Goal: Communication & Community: Answer question/provide support

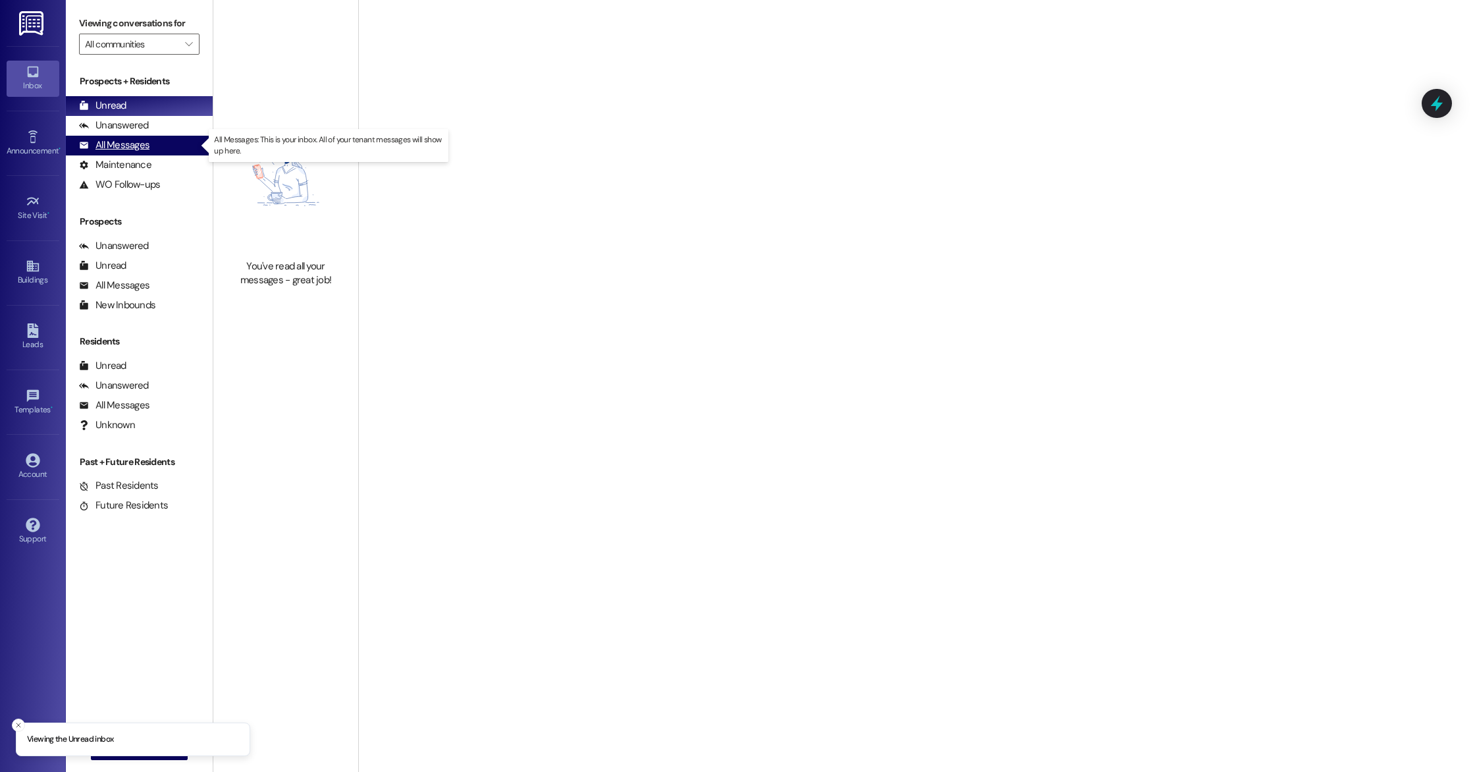
click at [127, 149] on div "All Messages" at bounding box center [114, 145] width 70 height 14
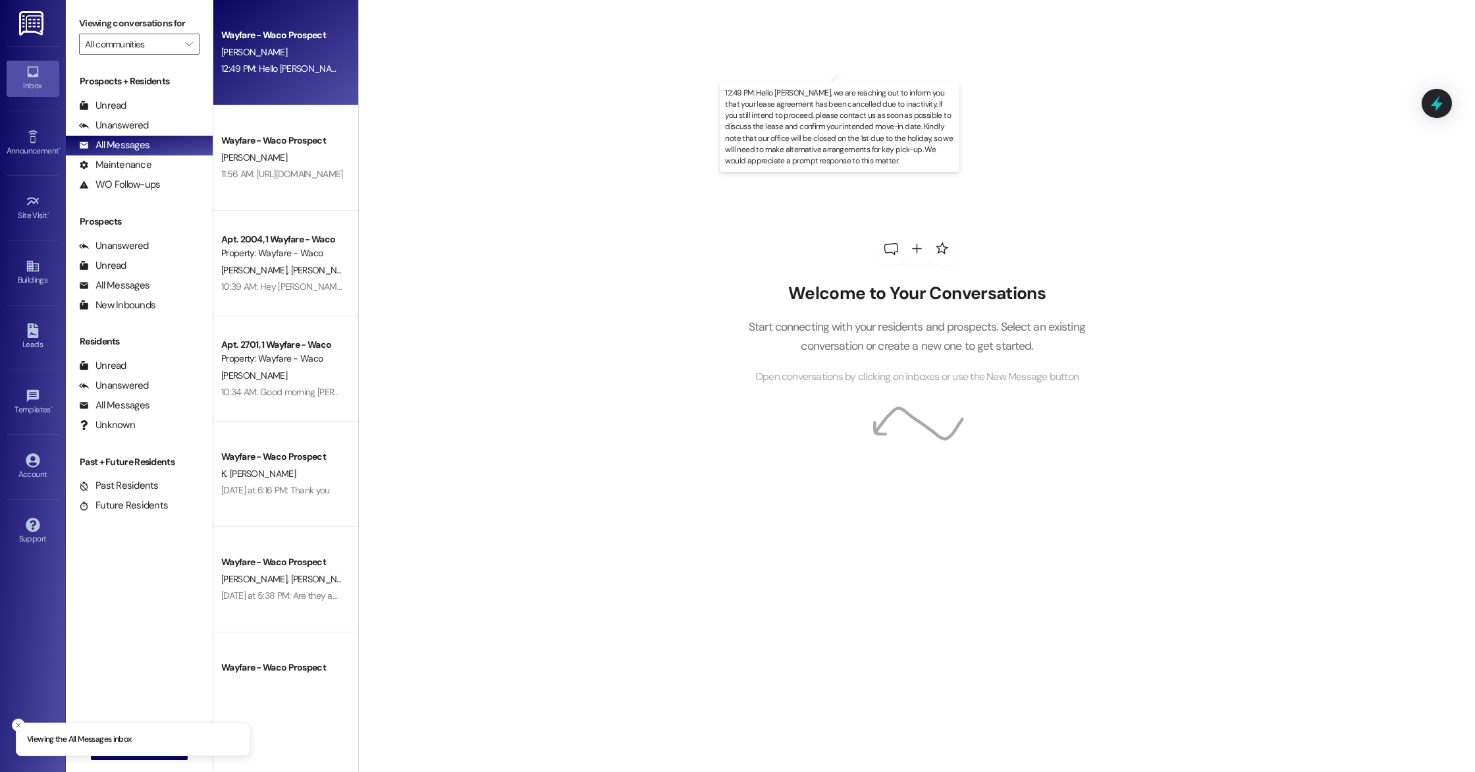
click at [272, 72] on div "12:49 PM: Hello [PERSON_NAME], we are reaching out to inform you that your leas…" at bounding box center [1084, 69] width 1727 height 12
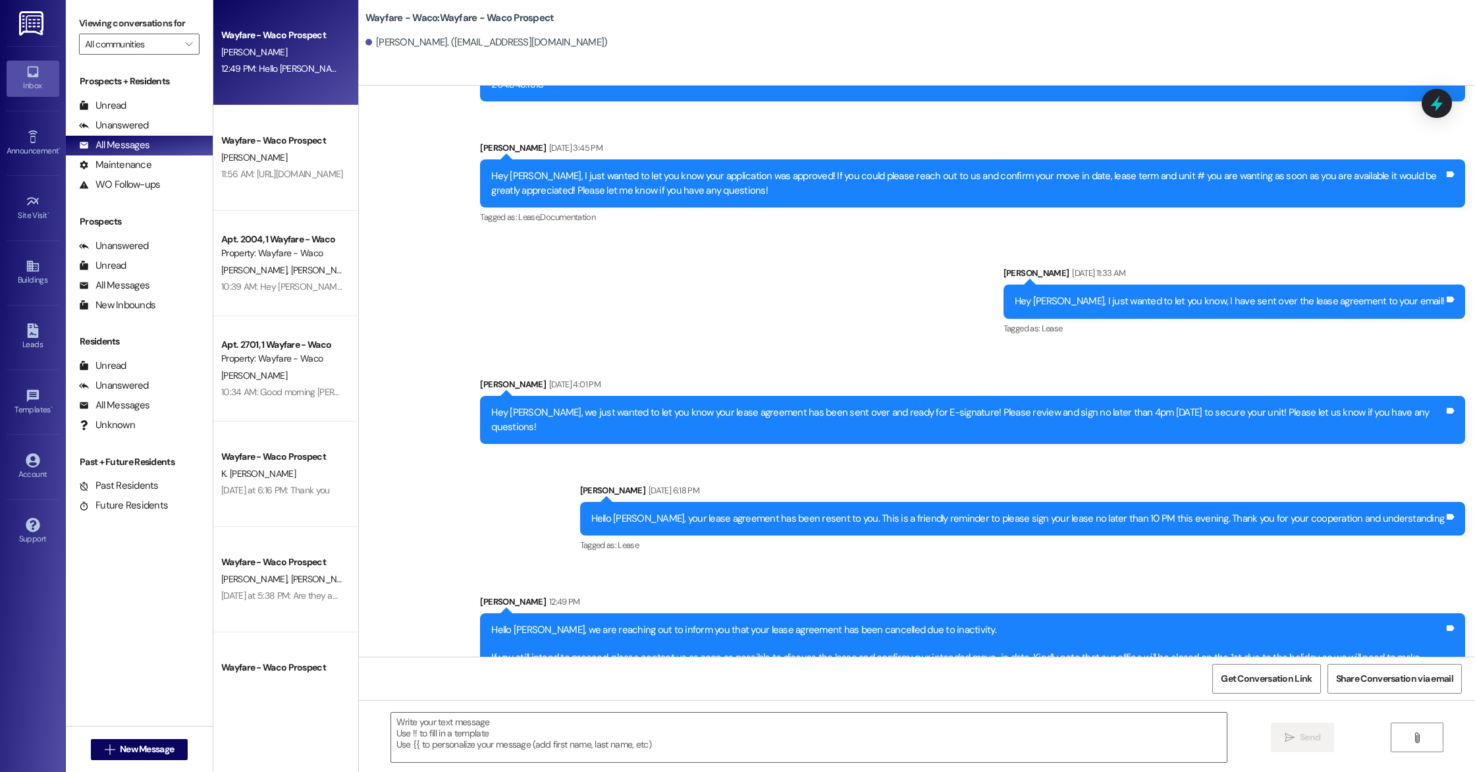
scroll to position [414, 0]
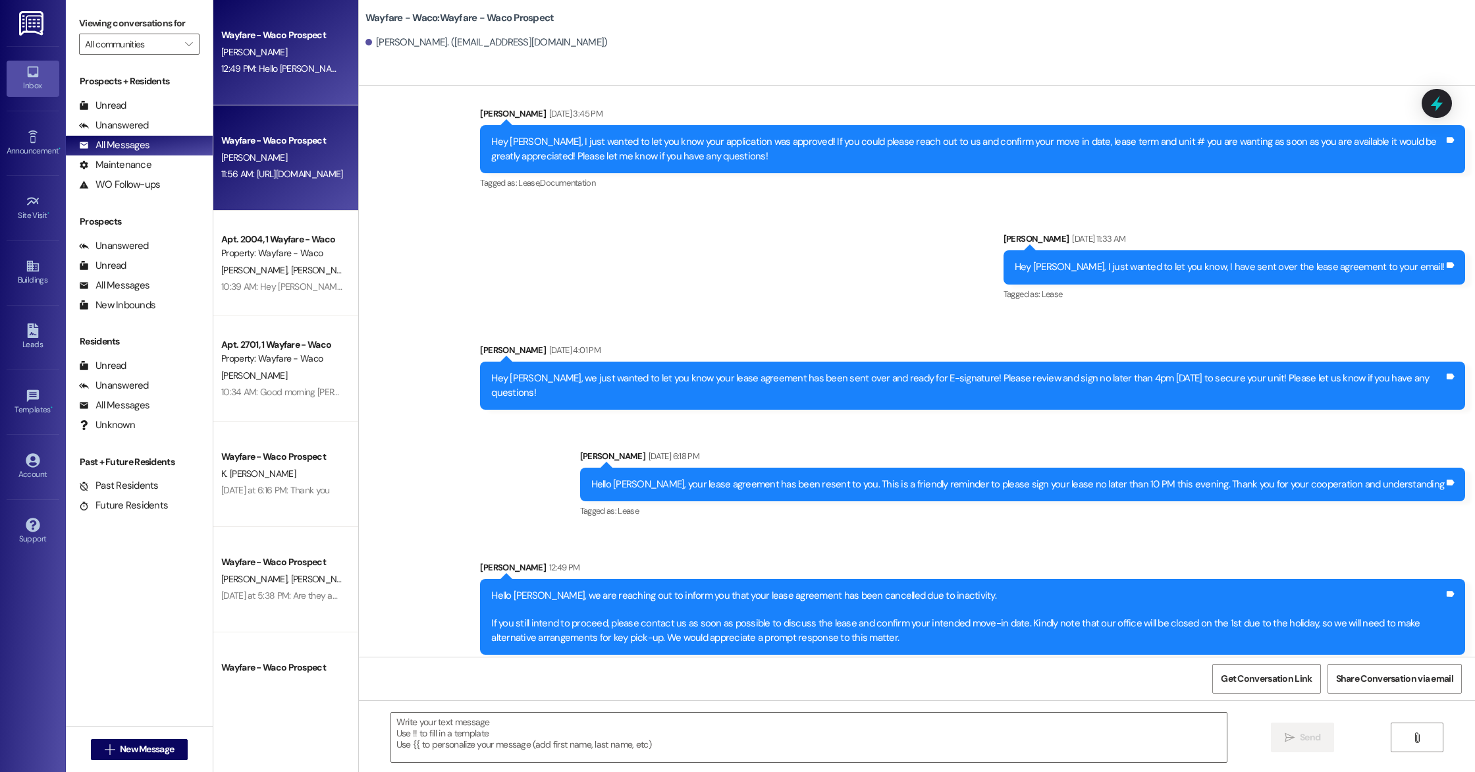
click at [235, 166] on div "11:56 AM: [URL][DOMAIN_NAME] 11:56 AM: [URL][DOMAIN_NAME]" at bounding box center [282, 174] width 124 height 16
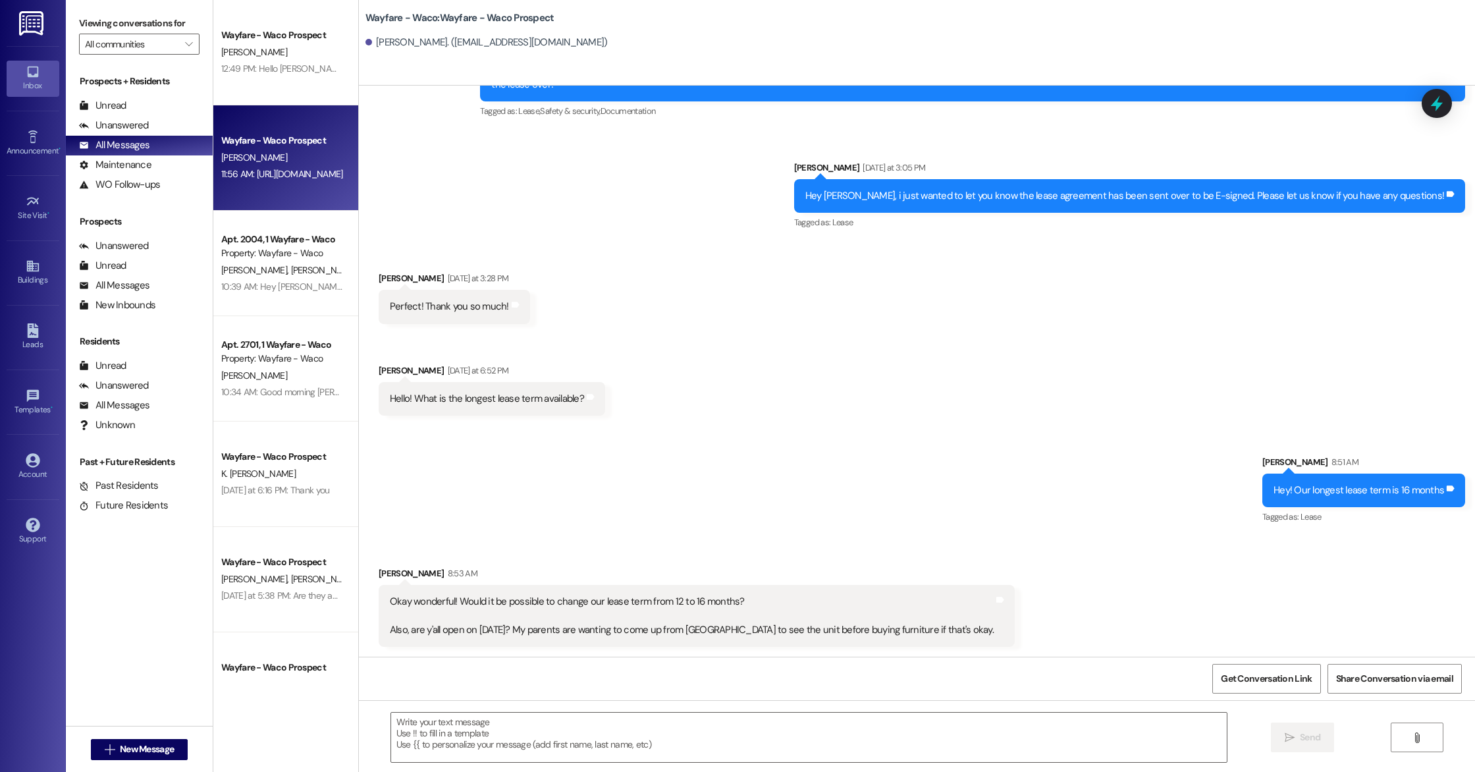
scroll to position [1017, 0]
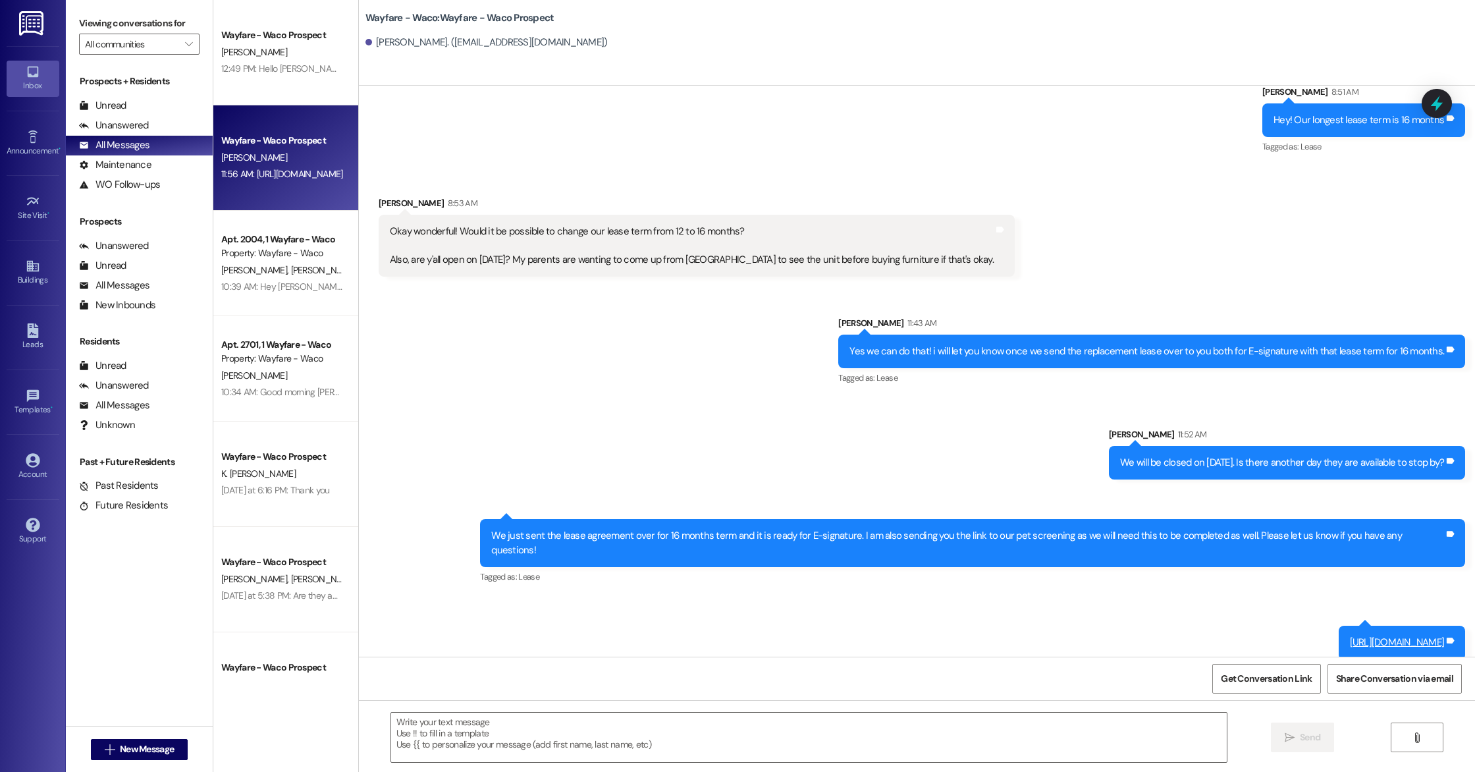
click at [0, 323] on div "Inbox Go to Inbox Announcement • Send A Text Announcement Site Visit • Go to Si…" at bounding box center [33, 386] width 66 height 772
click at [28, 333] on icon at bounding box center [32, 330] width 11 height 14
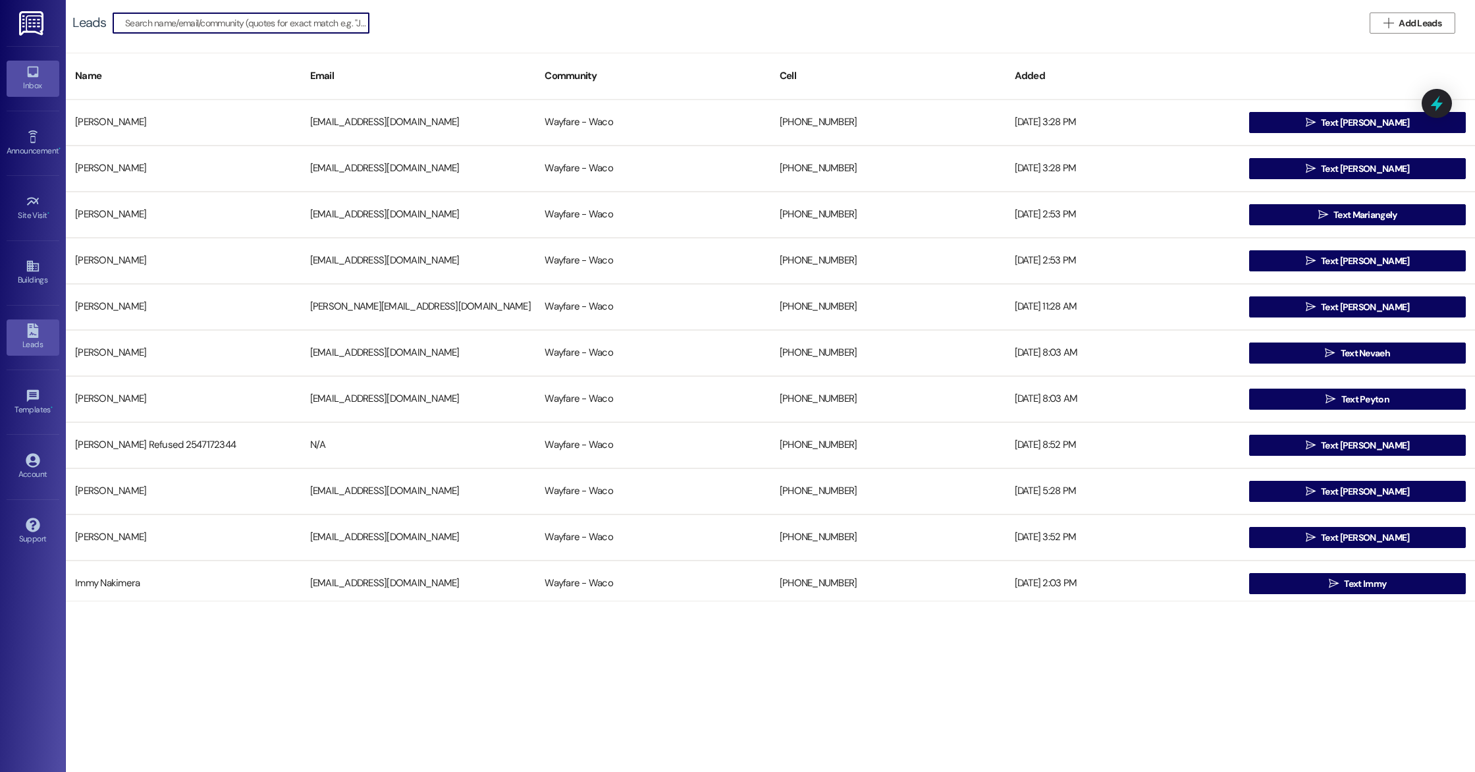
click at [24, 71] on link "Inbox" at bounding box center [33, 79] width 53 height 36
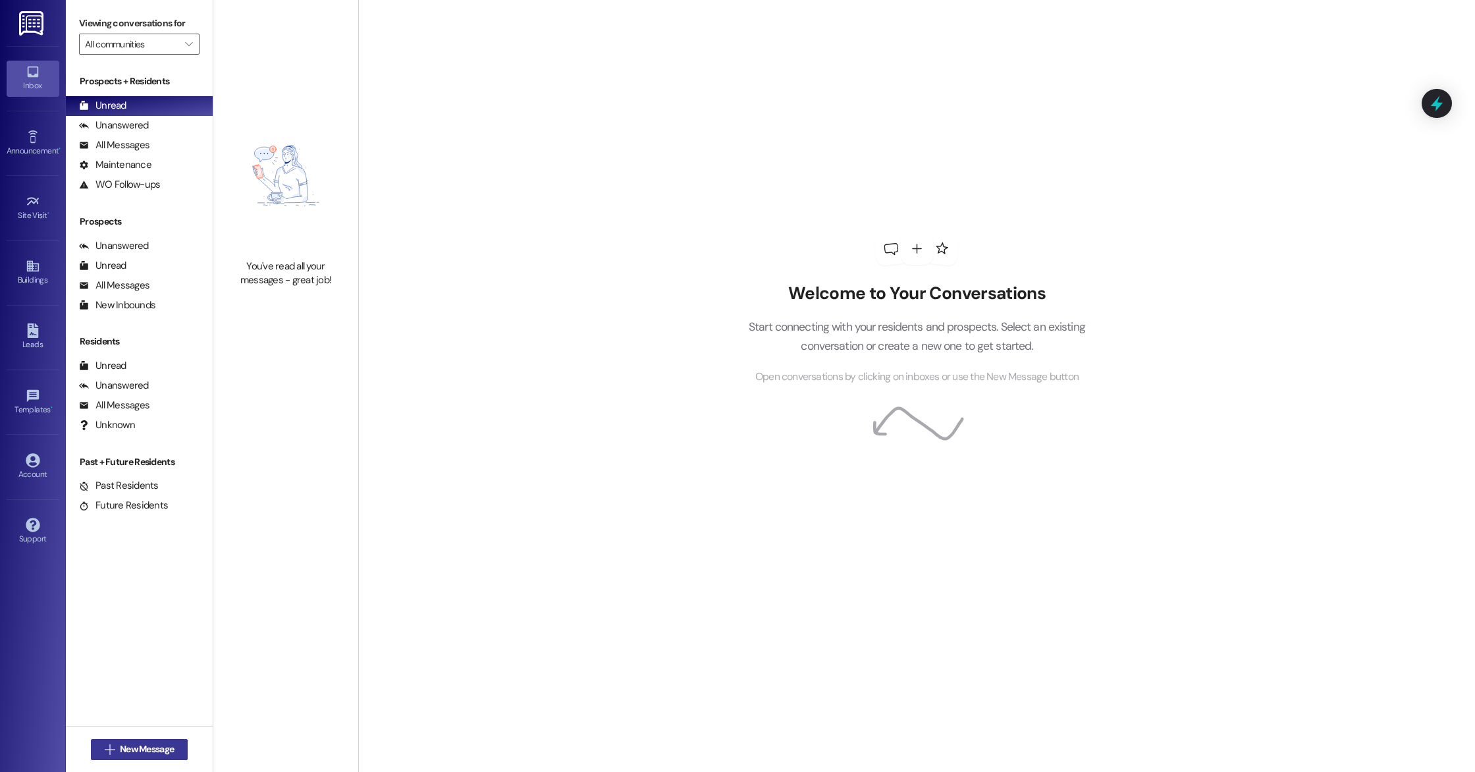
click at [137, 749] on span "New Message" at bounding box center [147, 749] width 54 height 14
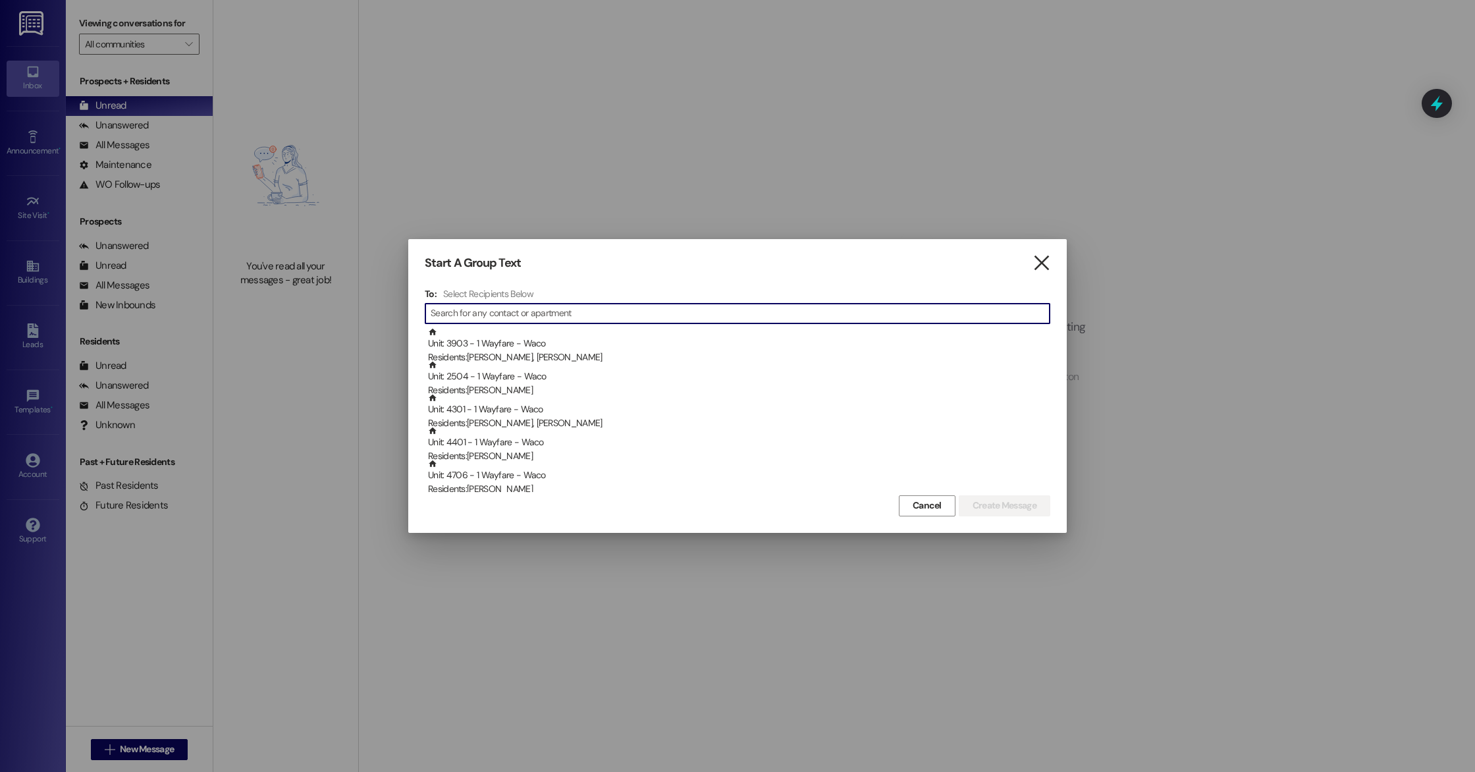
click at [1046, 265] on icon "" at bounding box center [1041, 263] width 18 height 14
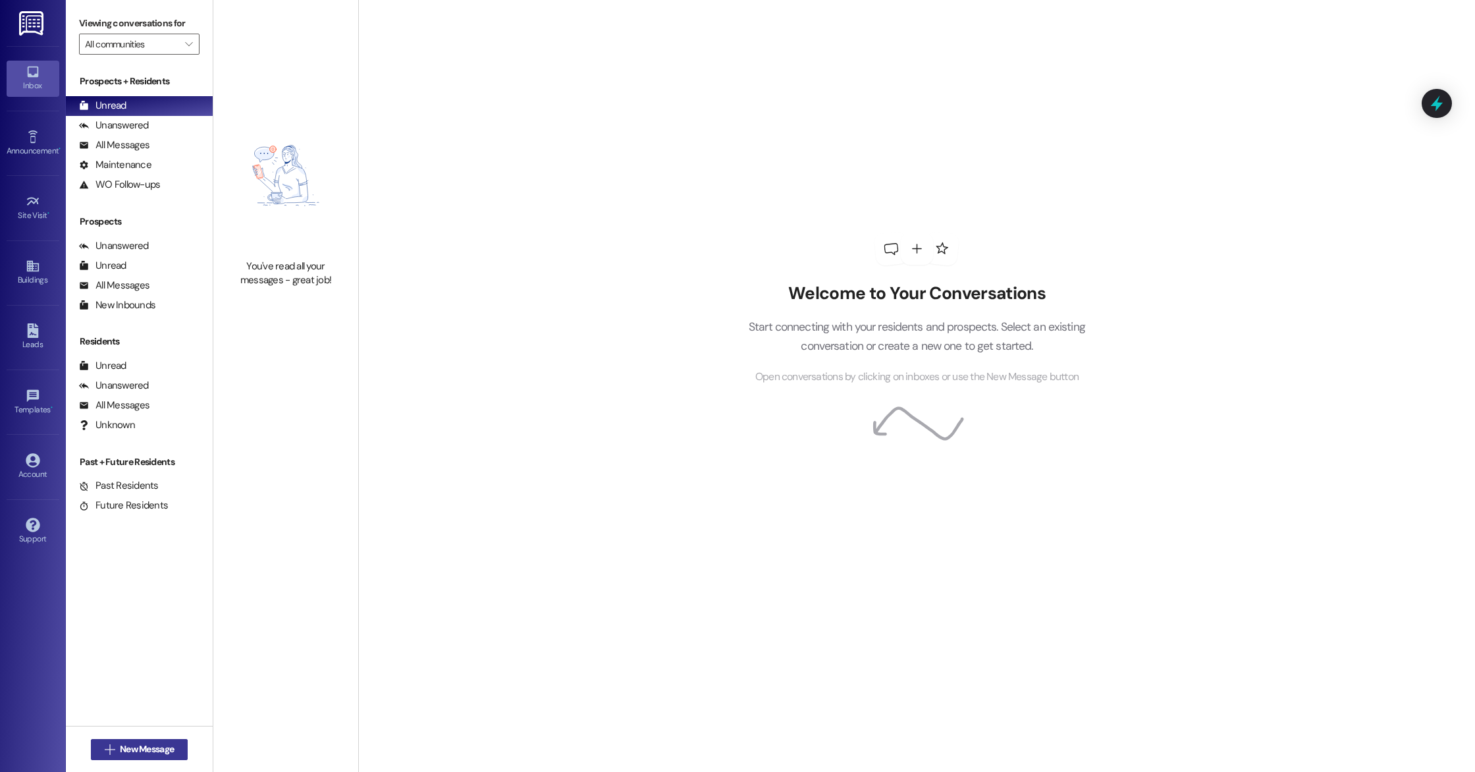
click at [117, 751] on span "New Message" at bounding box center [146, 749] width 59 height 14
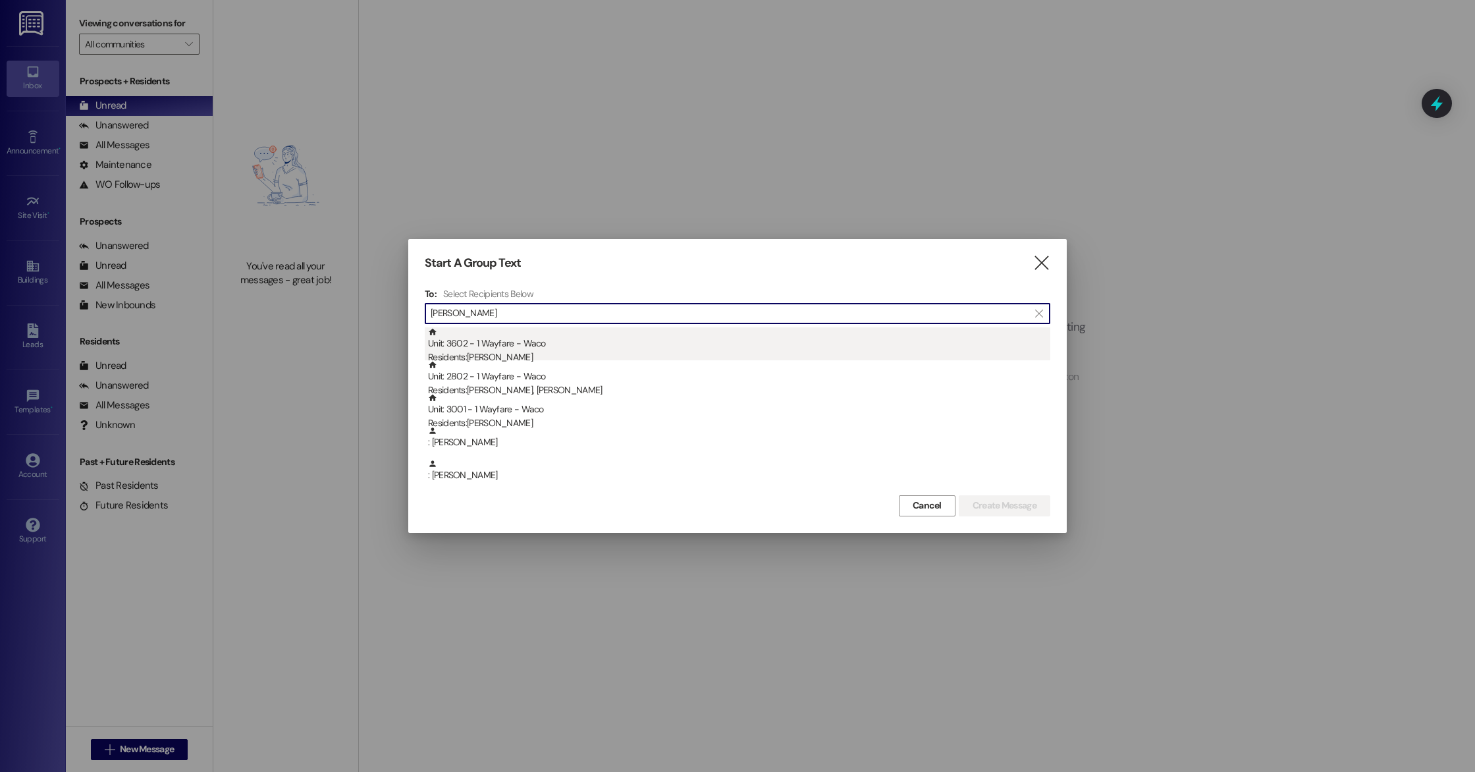
type input "[PERSON_NAME]"
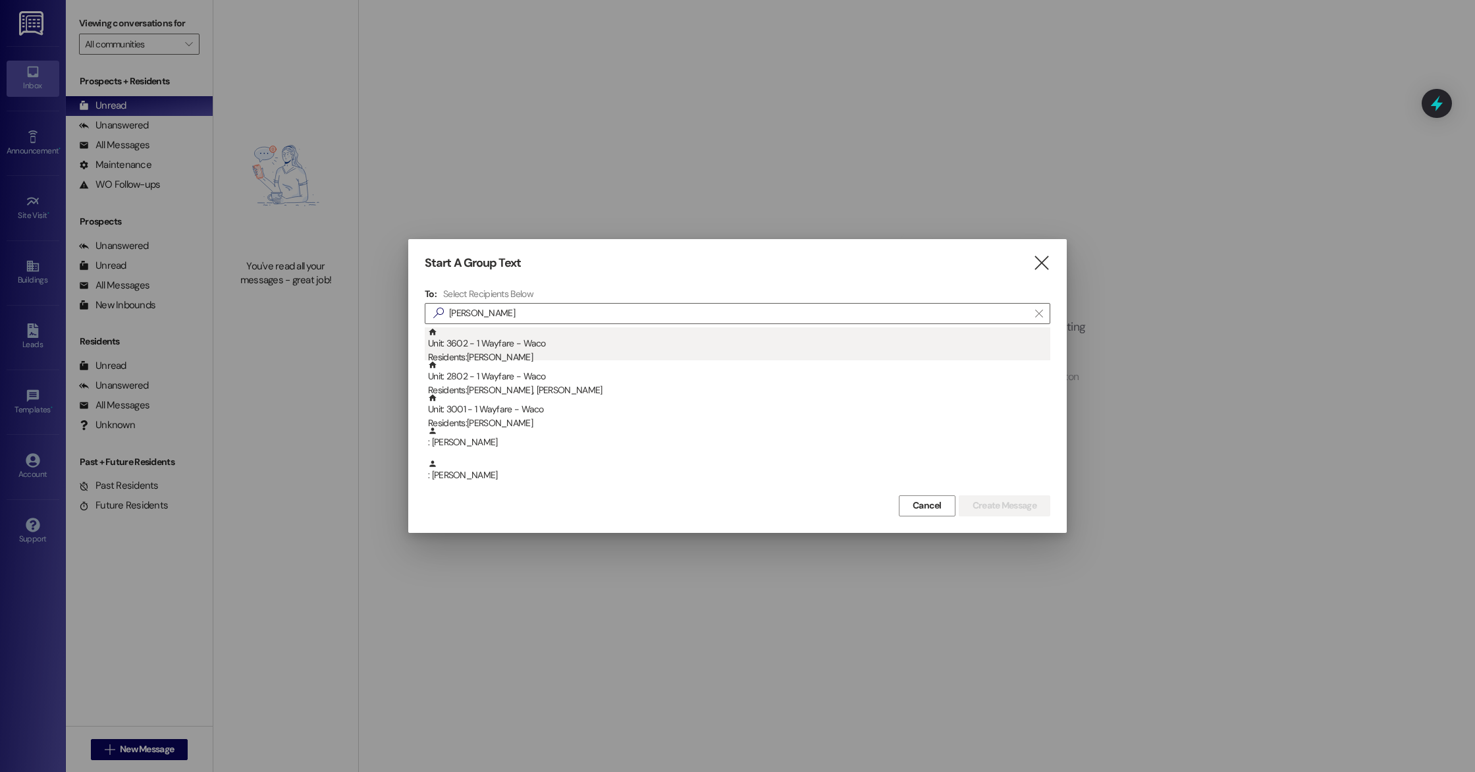
click at [694, 334] on div "Unit: 3602 - 1 Wayfare - Waco Residents: [PERSON_NAME]" at bounding box center [739, 346] width 622 height 38
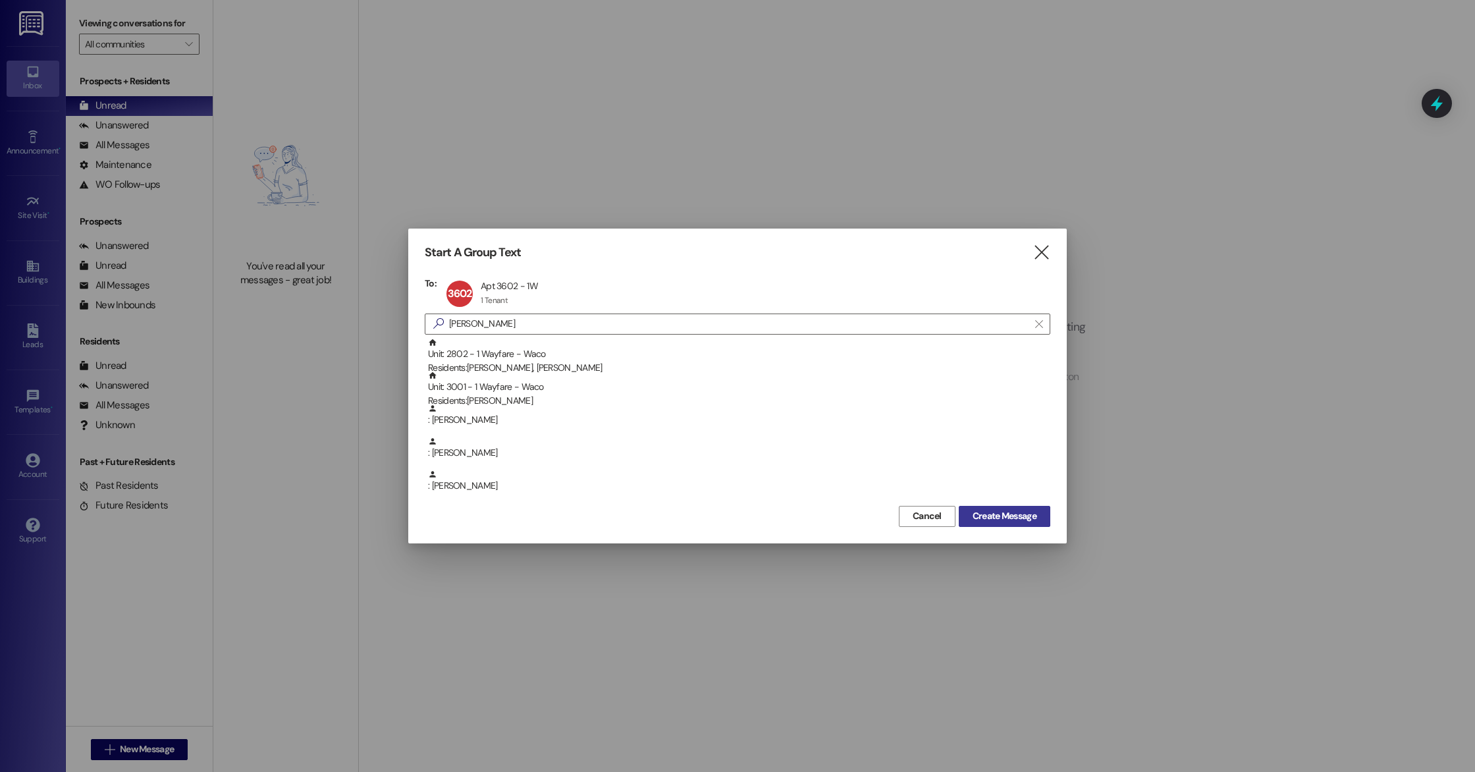
click at [1030, 518] on span "Create Message" at bounding box center [1004, 516] width 64 height 14
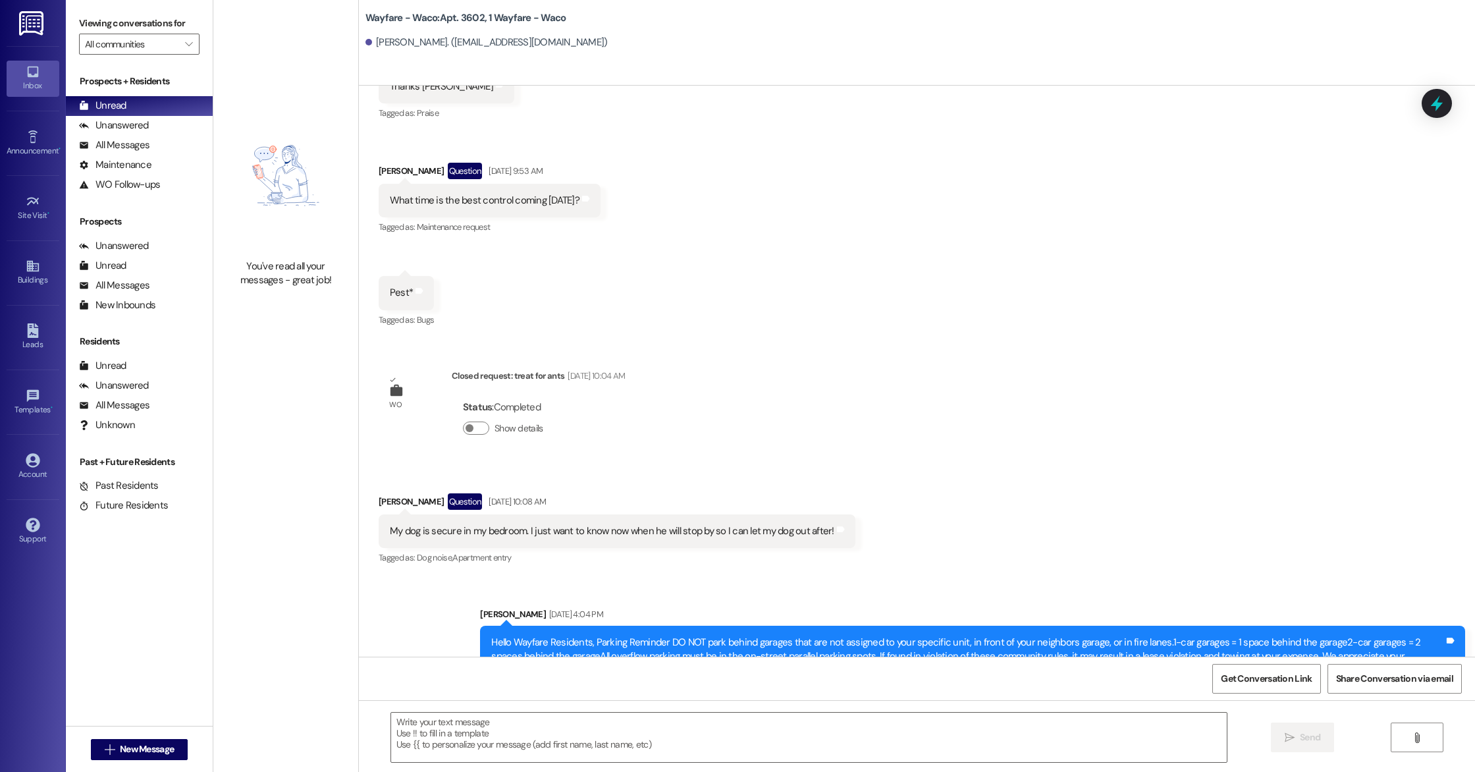
scroll to position [2457, 0]
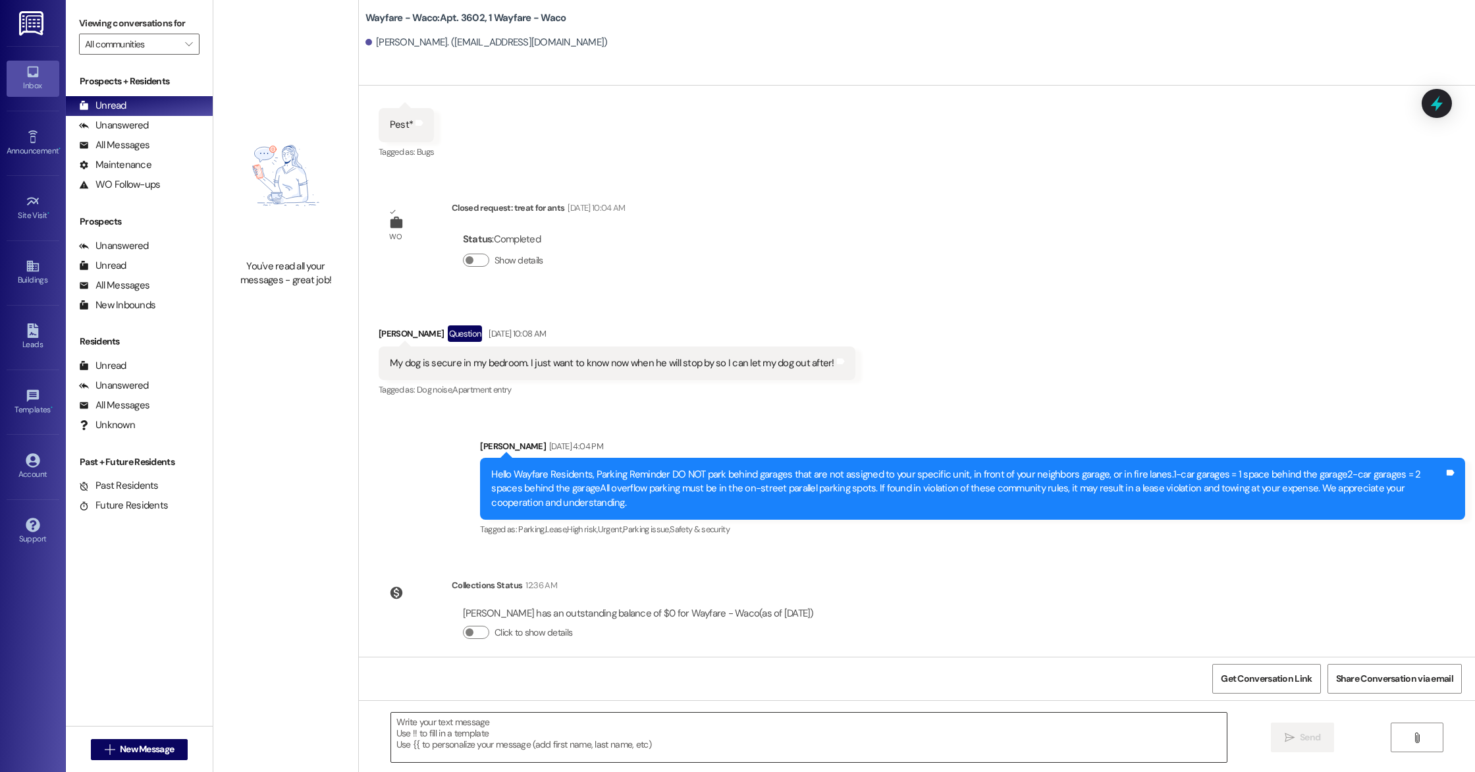
click at [638, 739] on textarea at bounding box center [809, 736] width 836 height 49
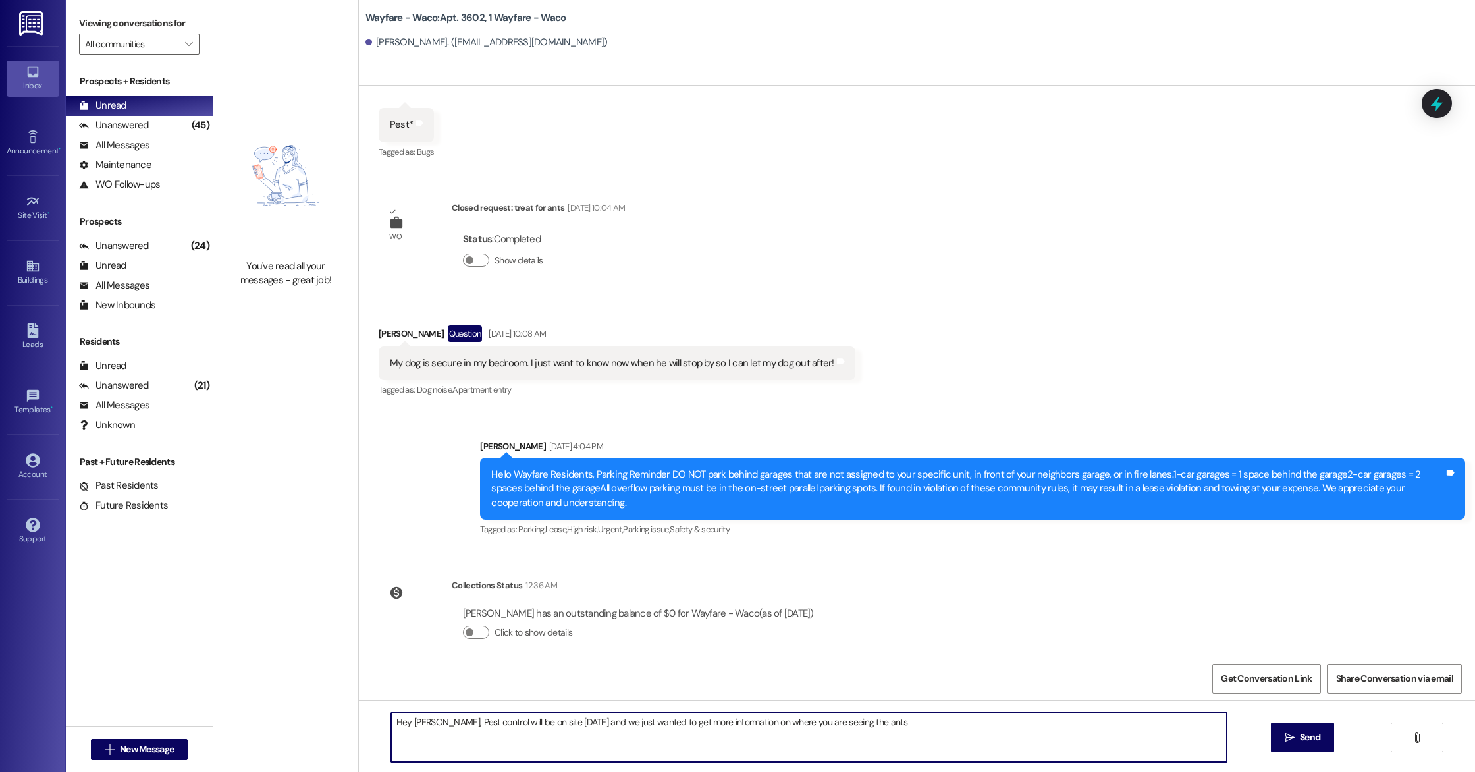
click at [729, 724] on textarea "Hey [PERSON_NAME], Pest control will be on site [DATE] and we just wanted to ge…" at bounding box center [809, 736] width 836 height 49
click at [853, 733] on textarea "Hey [PERSON_NAME], Pest control will be on site [DATE] and we just wanted to ge…" at bounding box center [809, 736] width 836 height 49
click at [906, 723] on textarea "Hey [PERSON_NAME], Pest control will be on site [DATE] and we just wanted to ge…" at bounding box center [809, 736] width 836 height 49
click at [864, 726] on textarea "Hey [PERSON_NAME], Pest control will be on site [DATE] and we just wanted to ge…" at bounding box center [809, 736] width 836 height 49
click at [926, 747] on textarea "Hey [PERSON_NAME], Pest control will be on site [DATE] and we just wanted to ge…" at bounding box center [809, 736] width 836 height 49
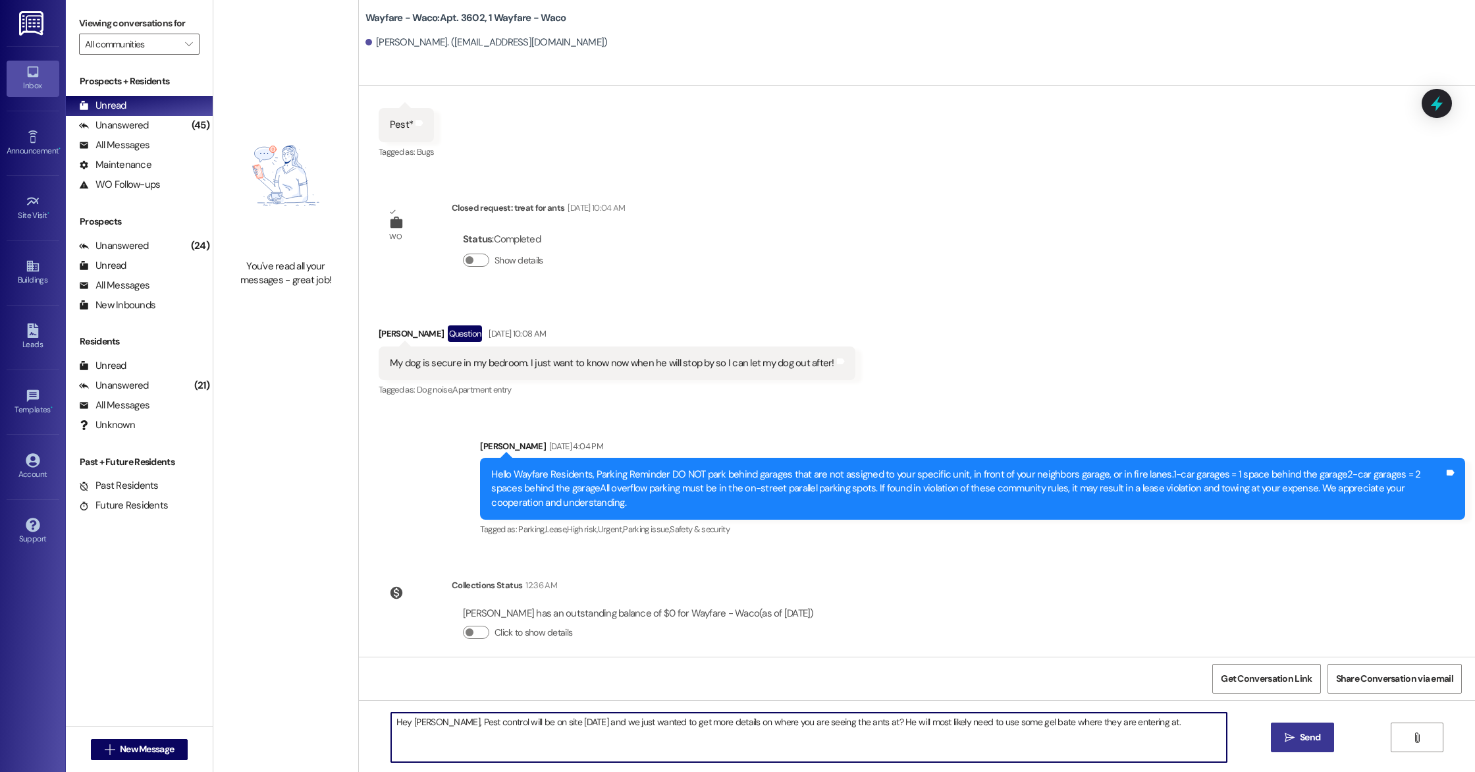
type textarea "Hey [PERSON_NAME], Pest control will be on site [DATE] and we just wanted to ge…"
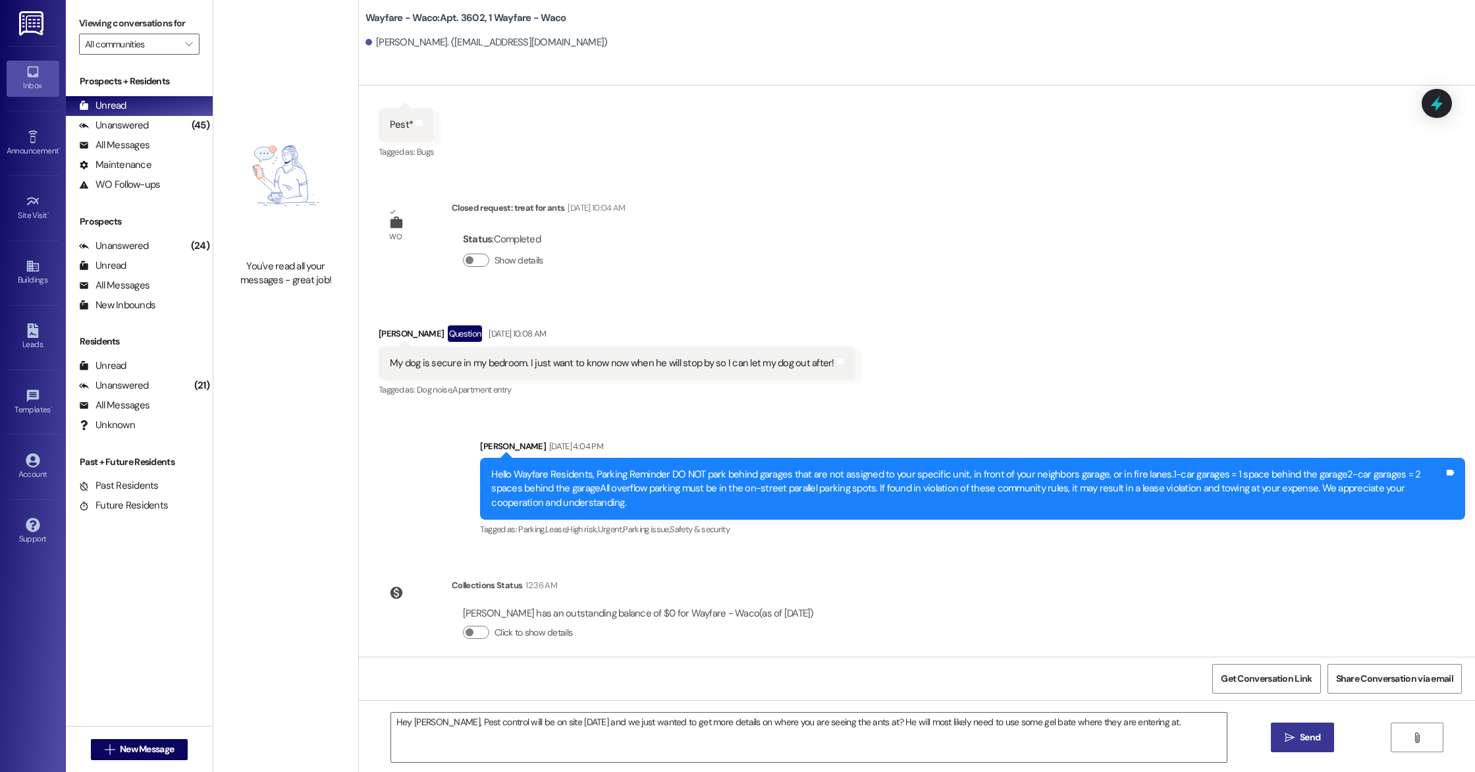
click at [1296, 746] on button " Send" at bounding box center [1303, 737] width 64 height 30
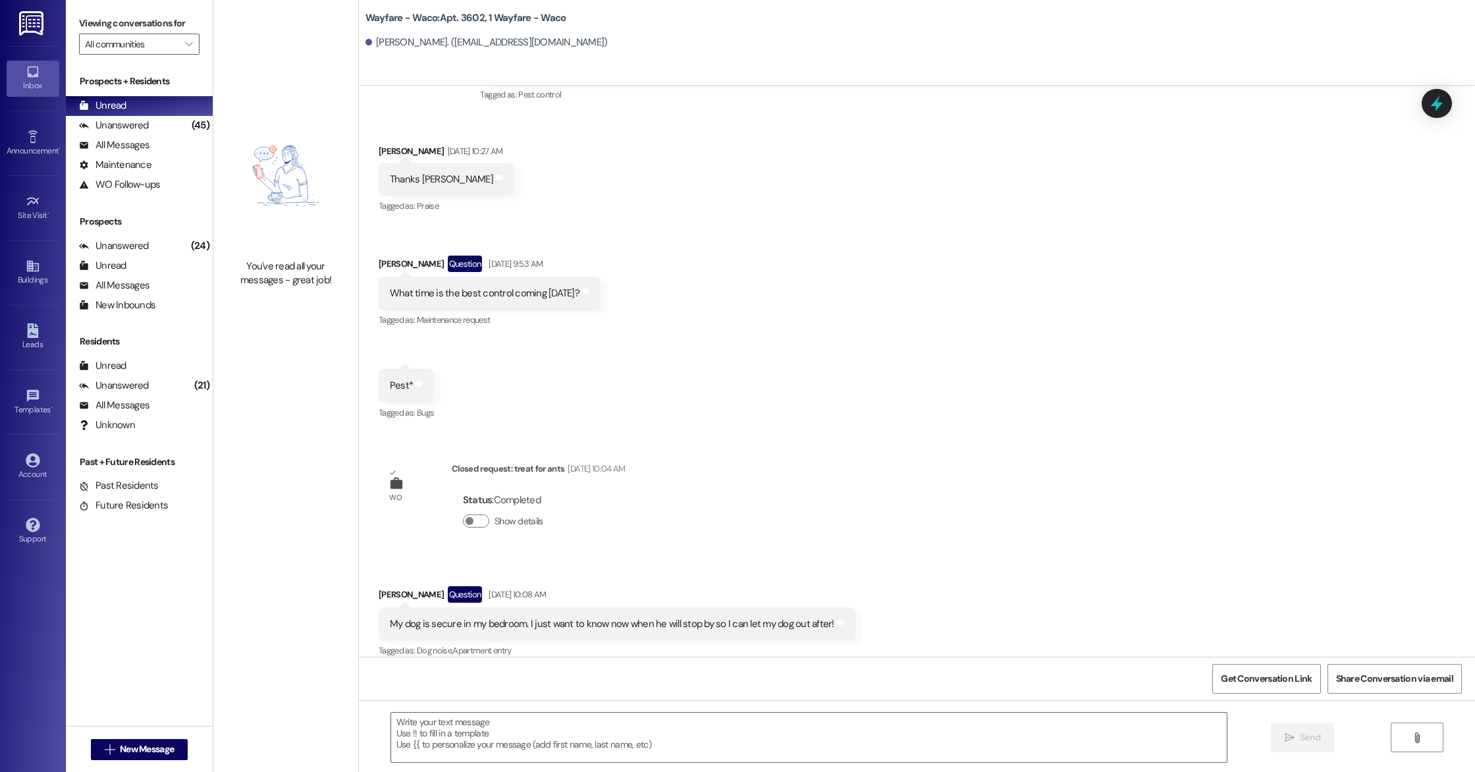
scroll to position [2549, 0]
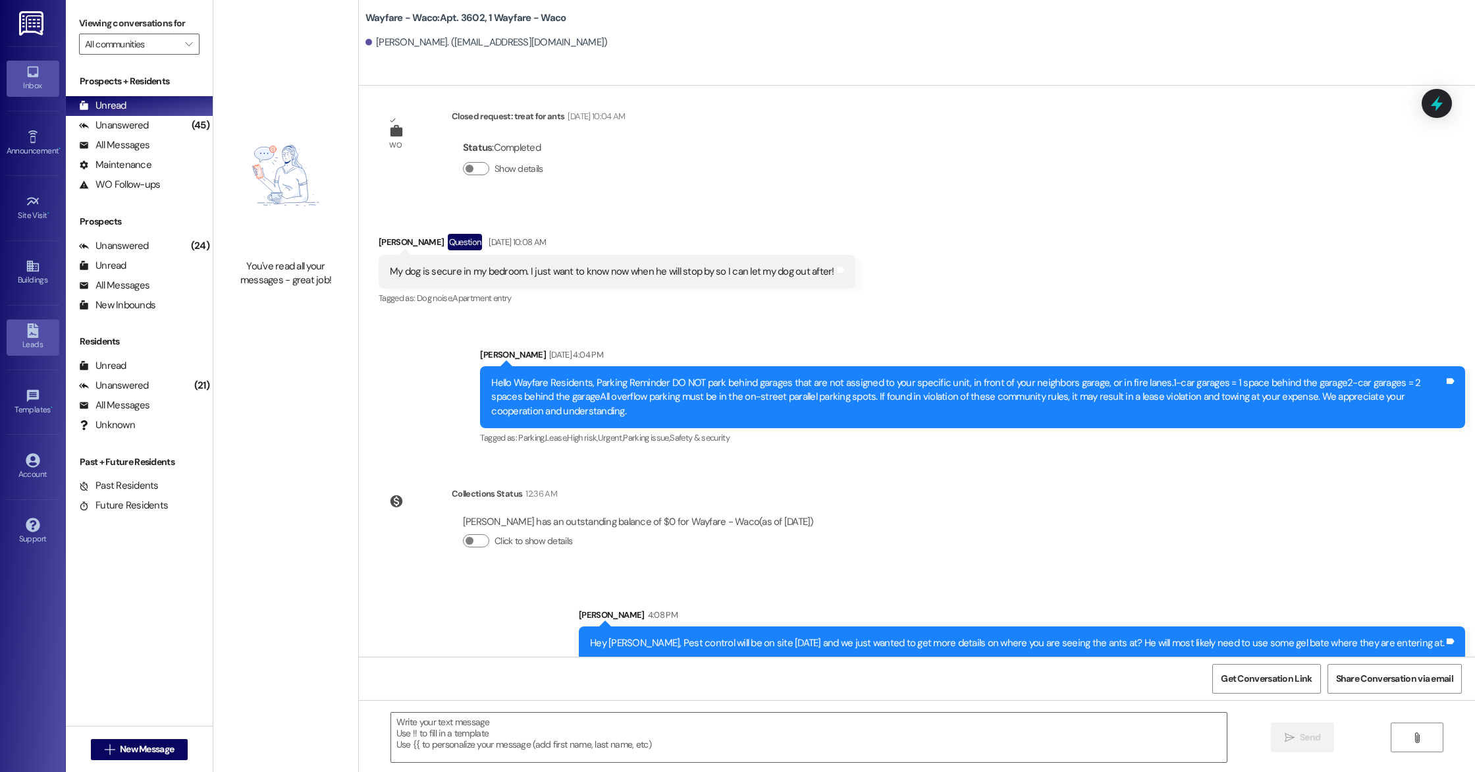
click at [53, 337] on link "Leads" at bounding box center [33, 337] width 53 height 36
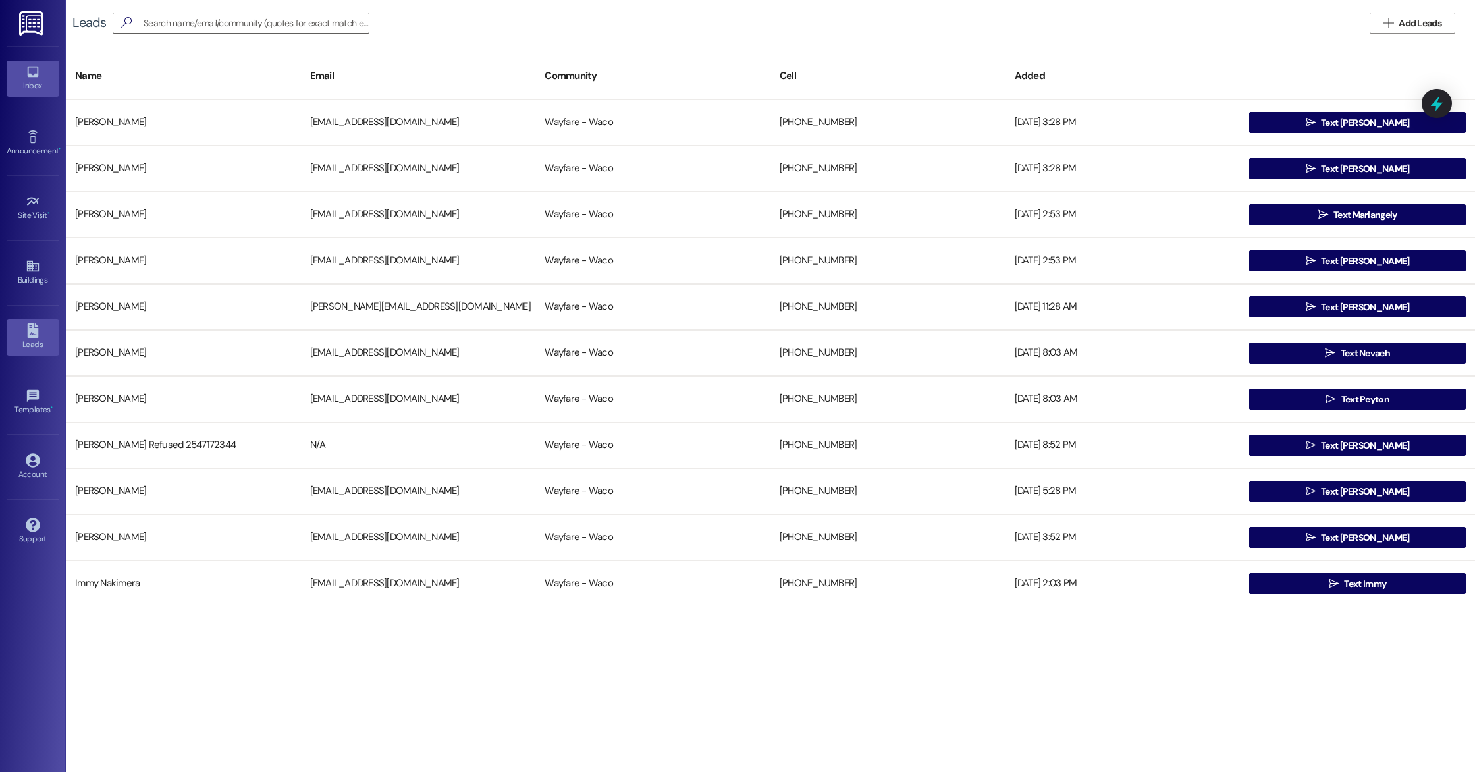
click at [38, 80] on div "Inbox" at bounding box center [33, 85] width 66 height 13
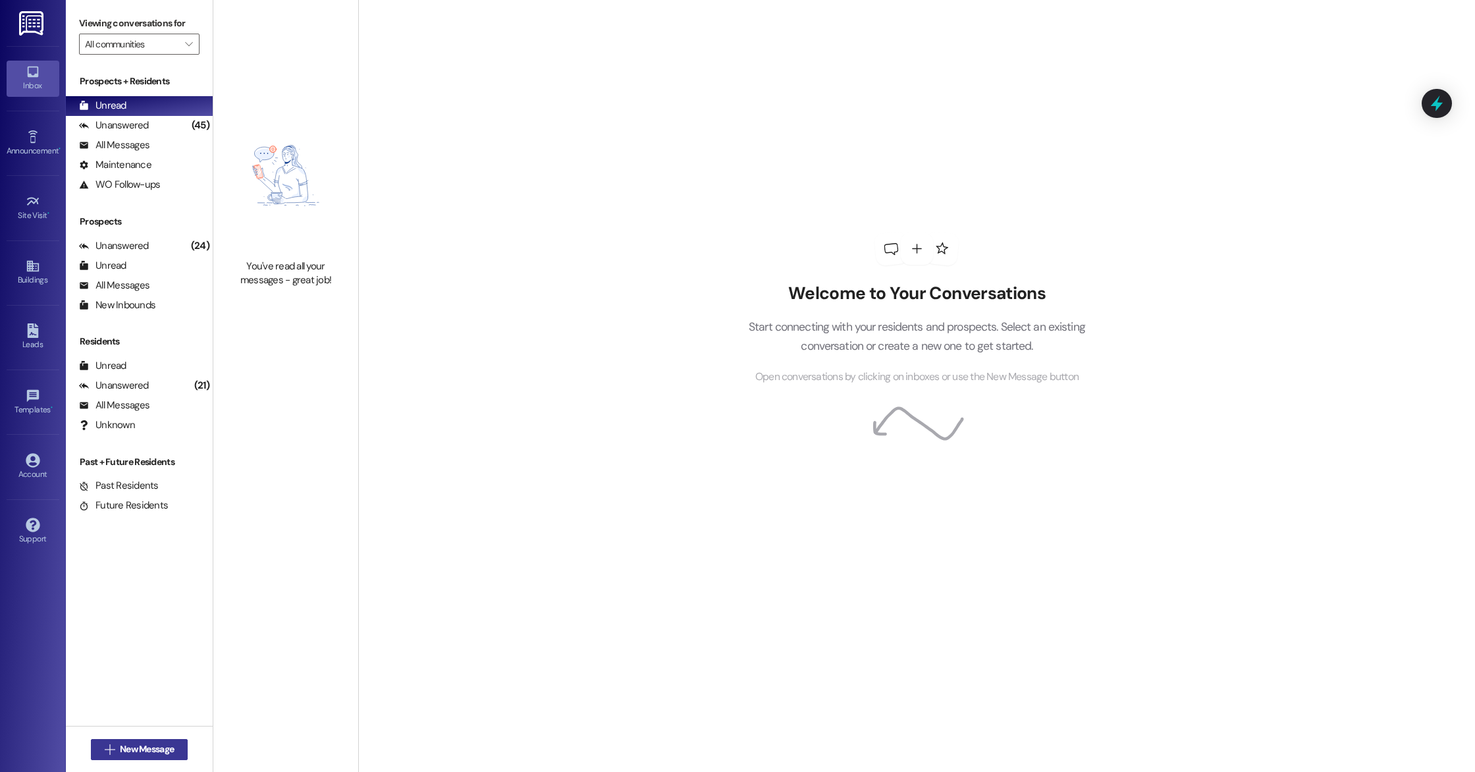
click at [126, 753] on span "New Message" at bounding box center [147, 749] width 54 height 14
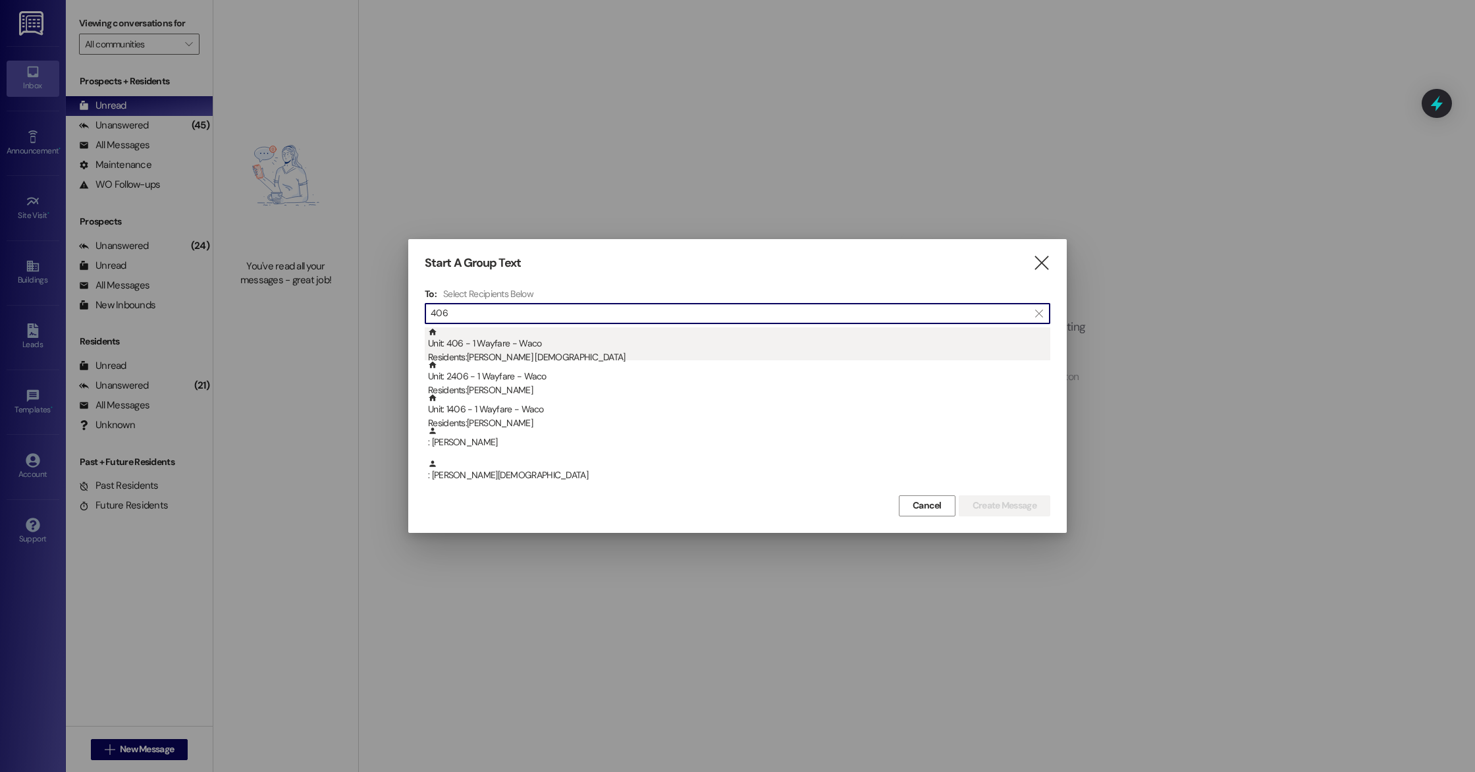
type input "406"
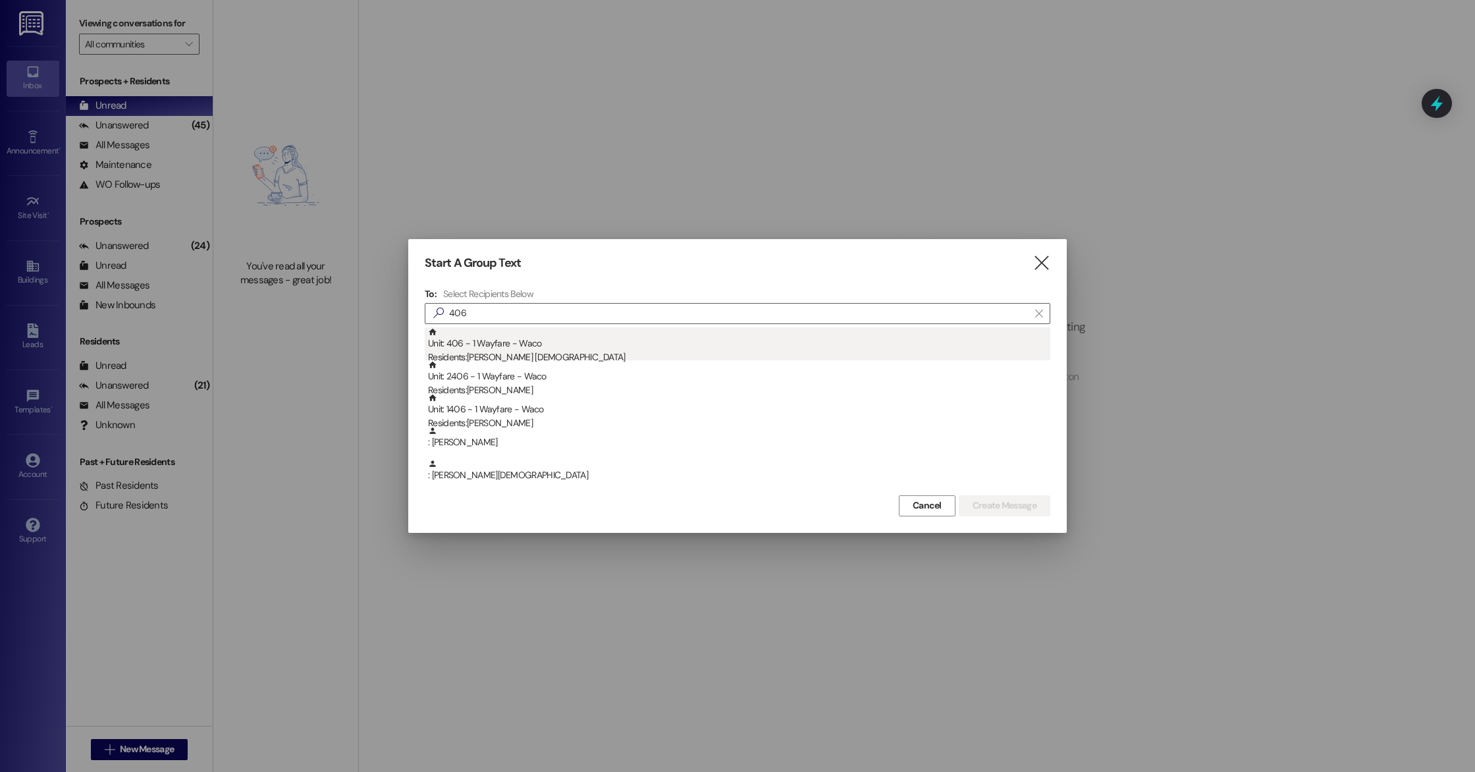
click at [494, 352] on div "Residents: [PERSON_NAME][DEMOGRAPHIC_DATA]" at bounding box center [739, 357] width 622 height 14
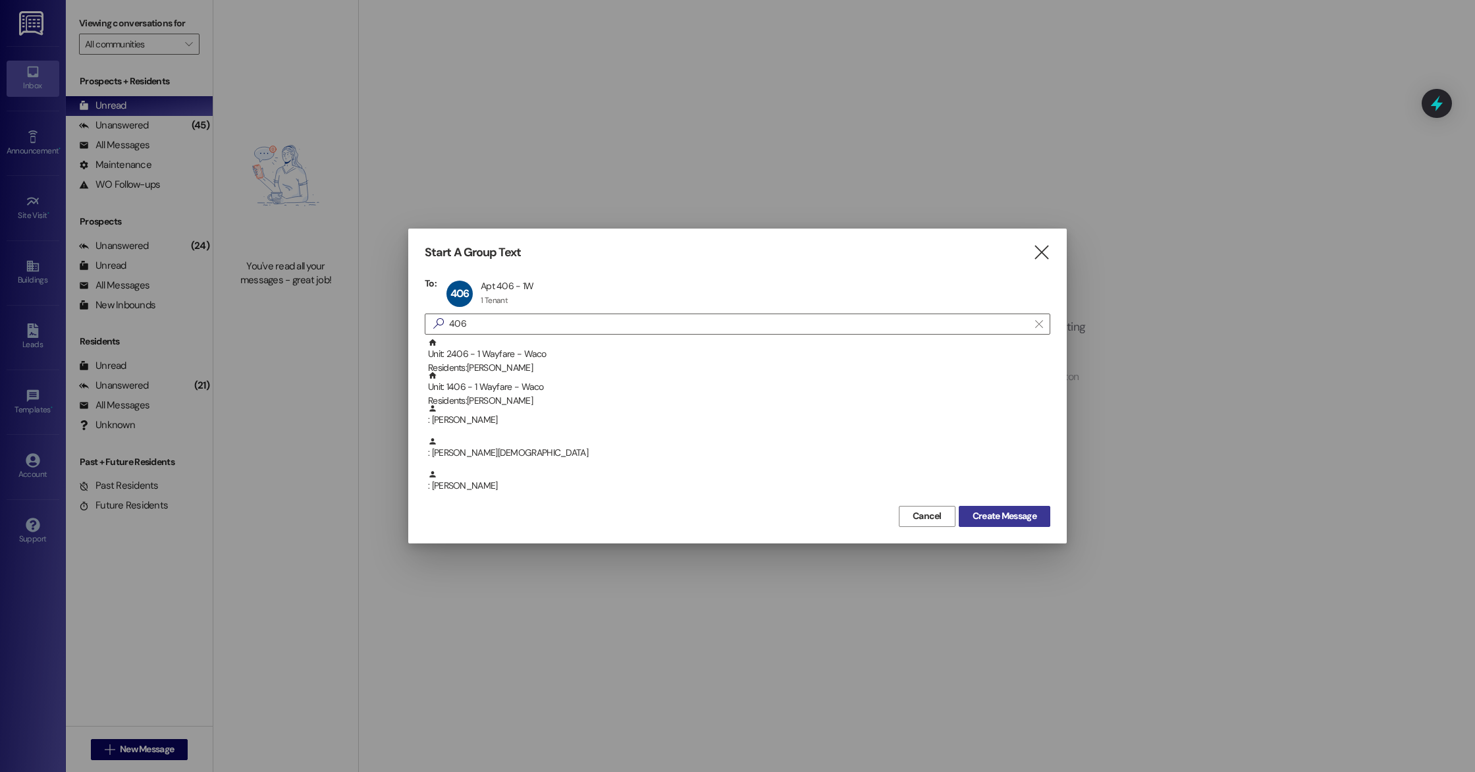
click at [1003, 517] on span "Create Message" at bounding box center [1004, 516] width 64 height 14
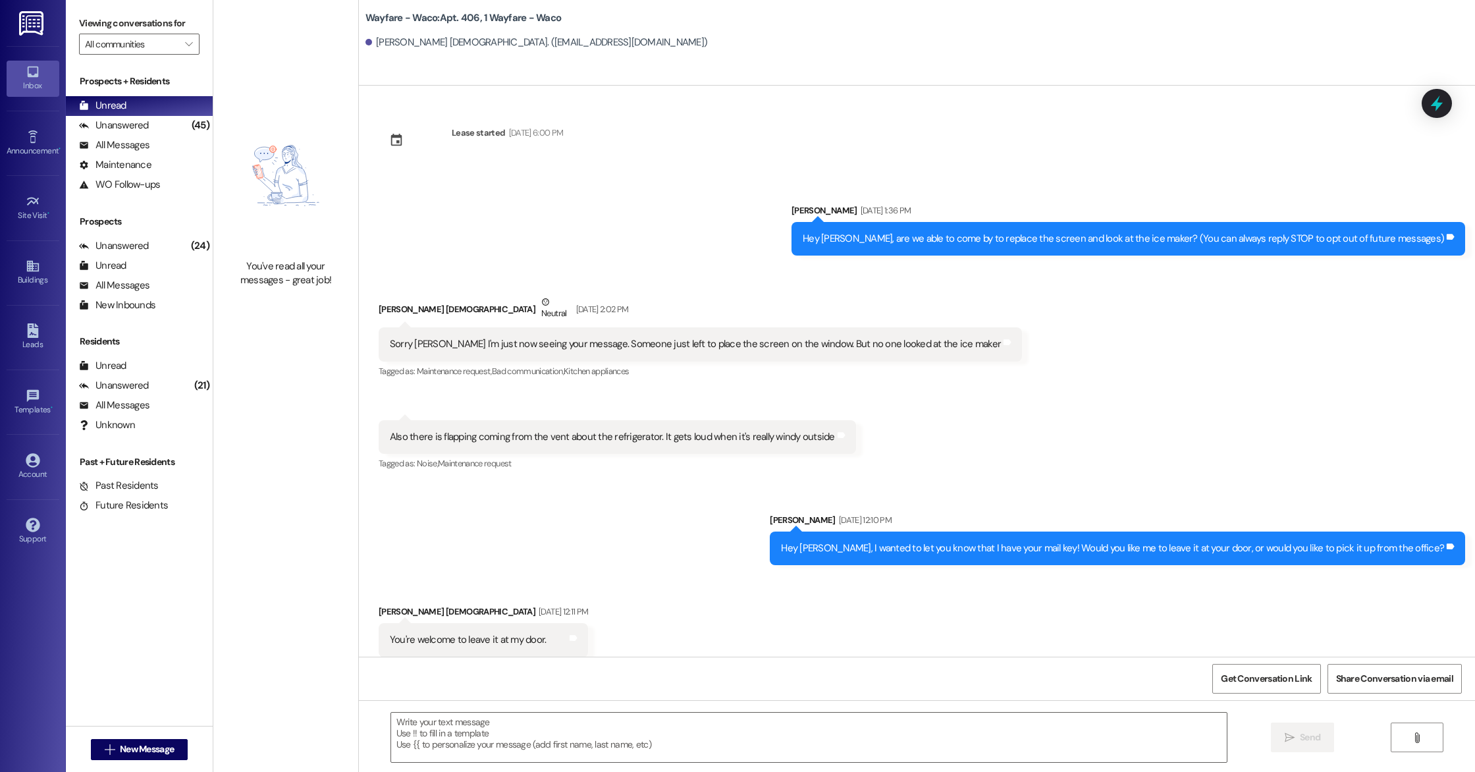
scroll to position [8785, 0]
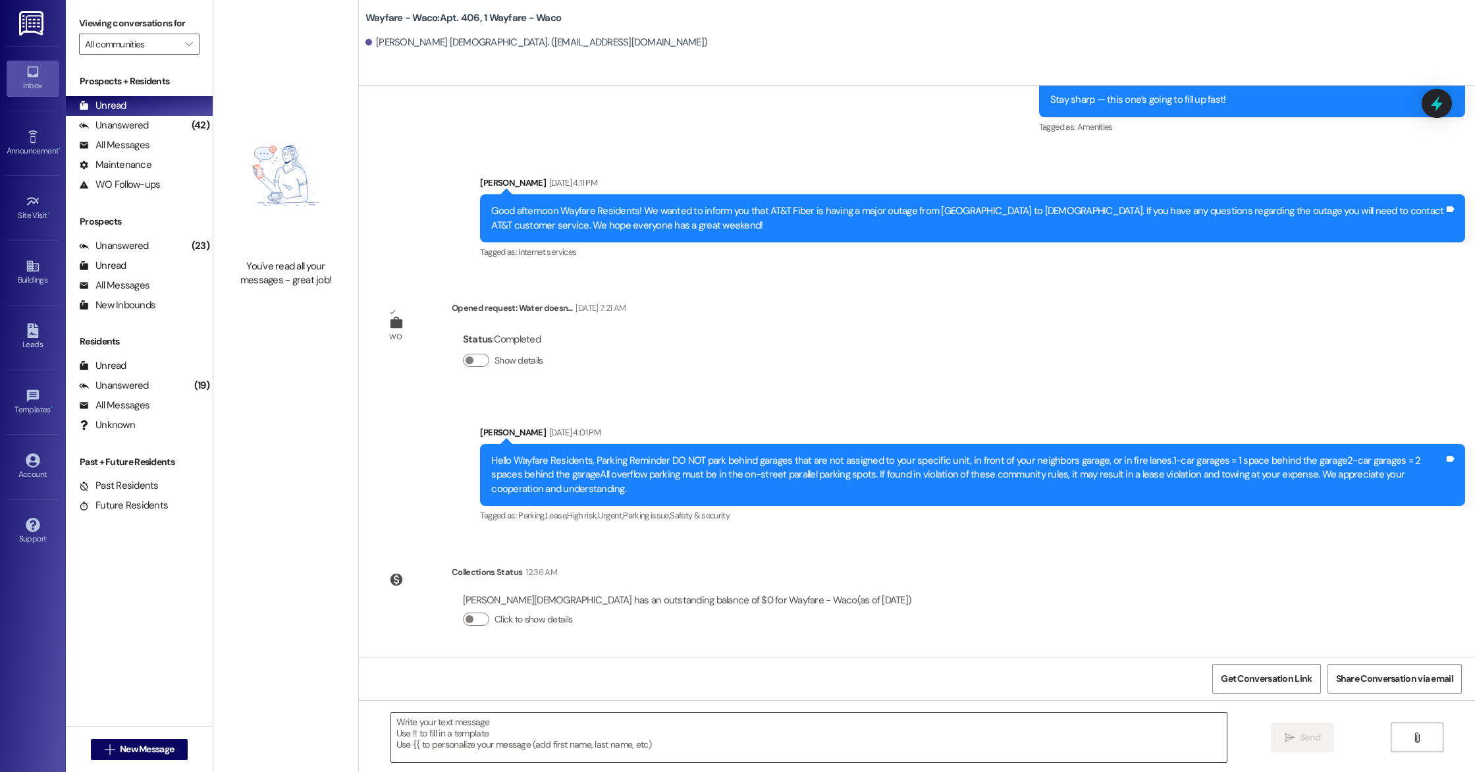
click at [525, 746] on textarea at bounding box center [809, 736] width 836 height 49
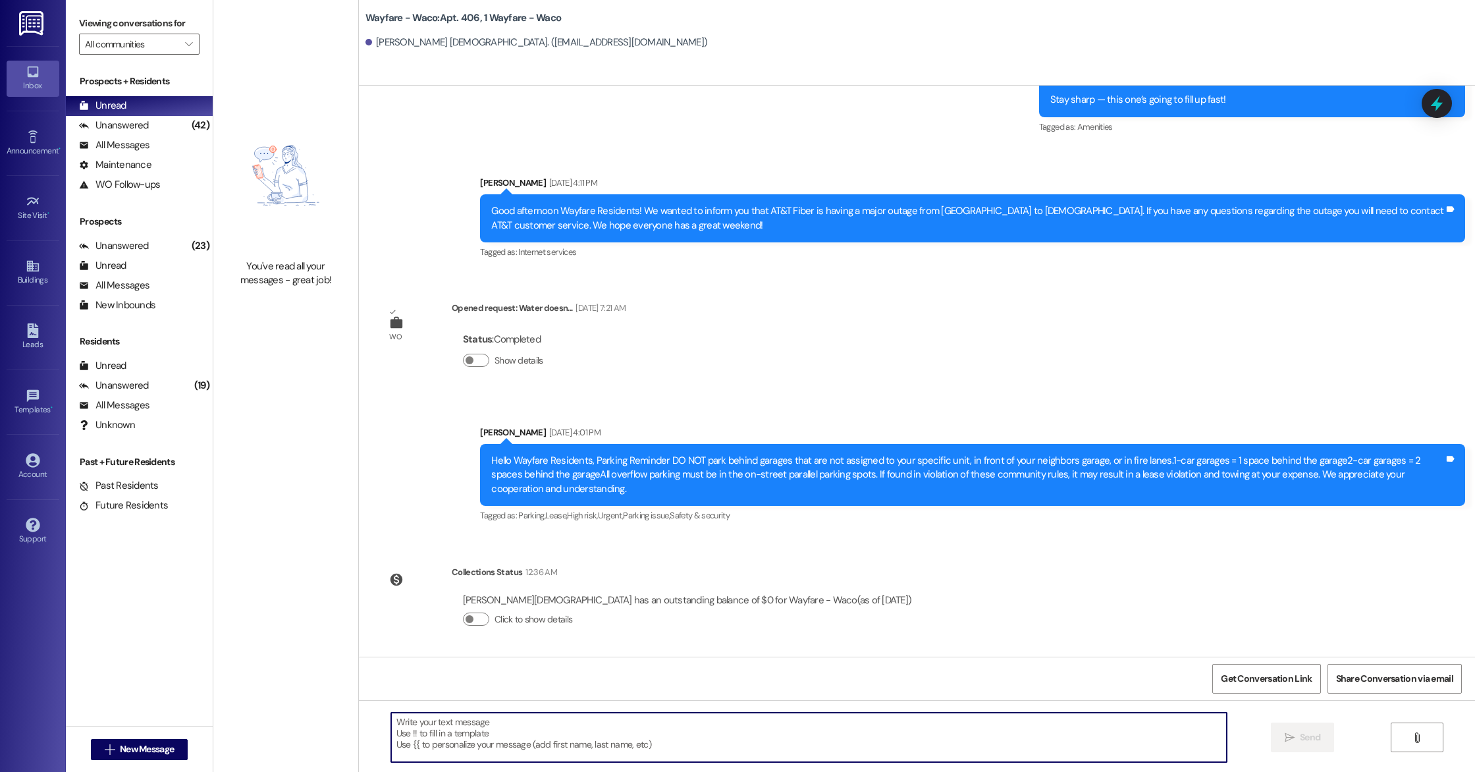
paste textarea "Hello, this is a friendly reminder that pest control will be on-site [DATE]. Pl…"
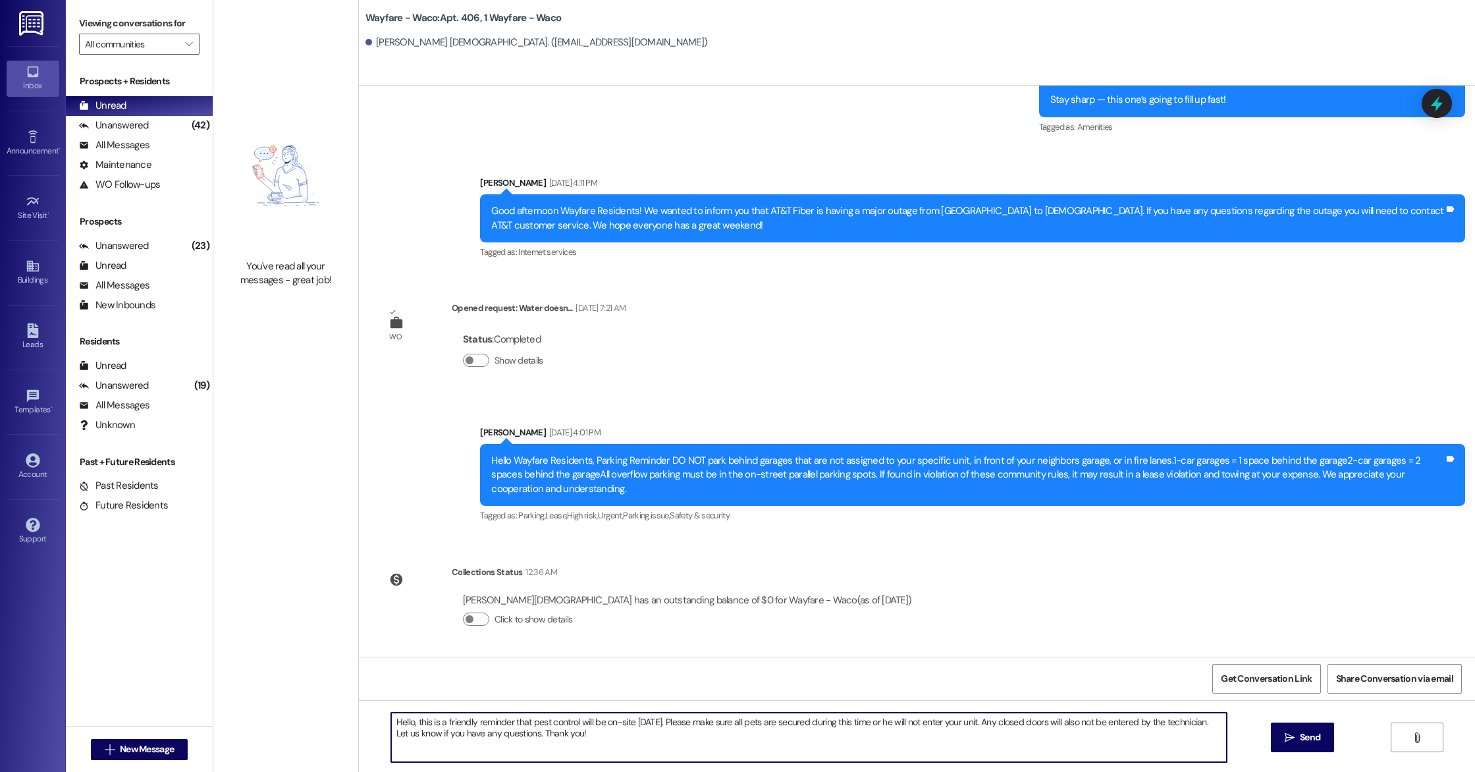
click at [402, 722] on textarea "Hello, this is a friendly reminder that pest control will be on-site [DATE]. Pl…" at bounding box center [809, 736] width 836 height 49
click at [639, 745] on textarea "Hello [PERSON_NAME], this is a friendly reminder that pest control will be on-s…" at bounding box center [809, 736] width 836 height 49
type textarea "Hello [PERSON_NAME], this is a friendly reminder that pest control will be on-s…"
click at [1304, 747] on button " Send" at bounding box center [1303, 737] width 64 height 30
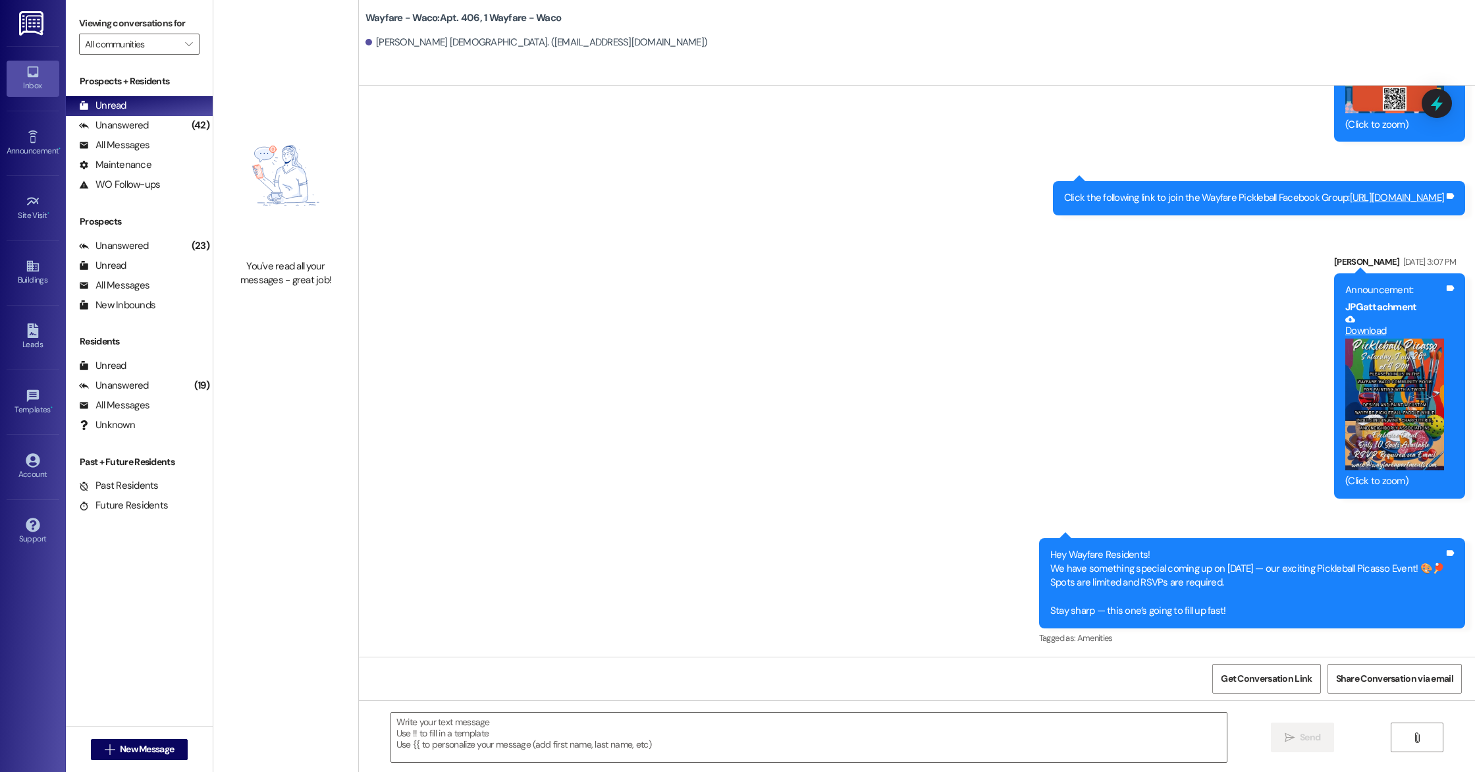
scroll to position [8890, 0]
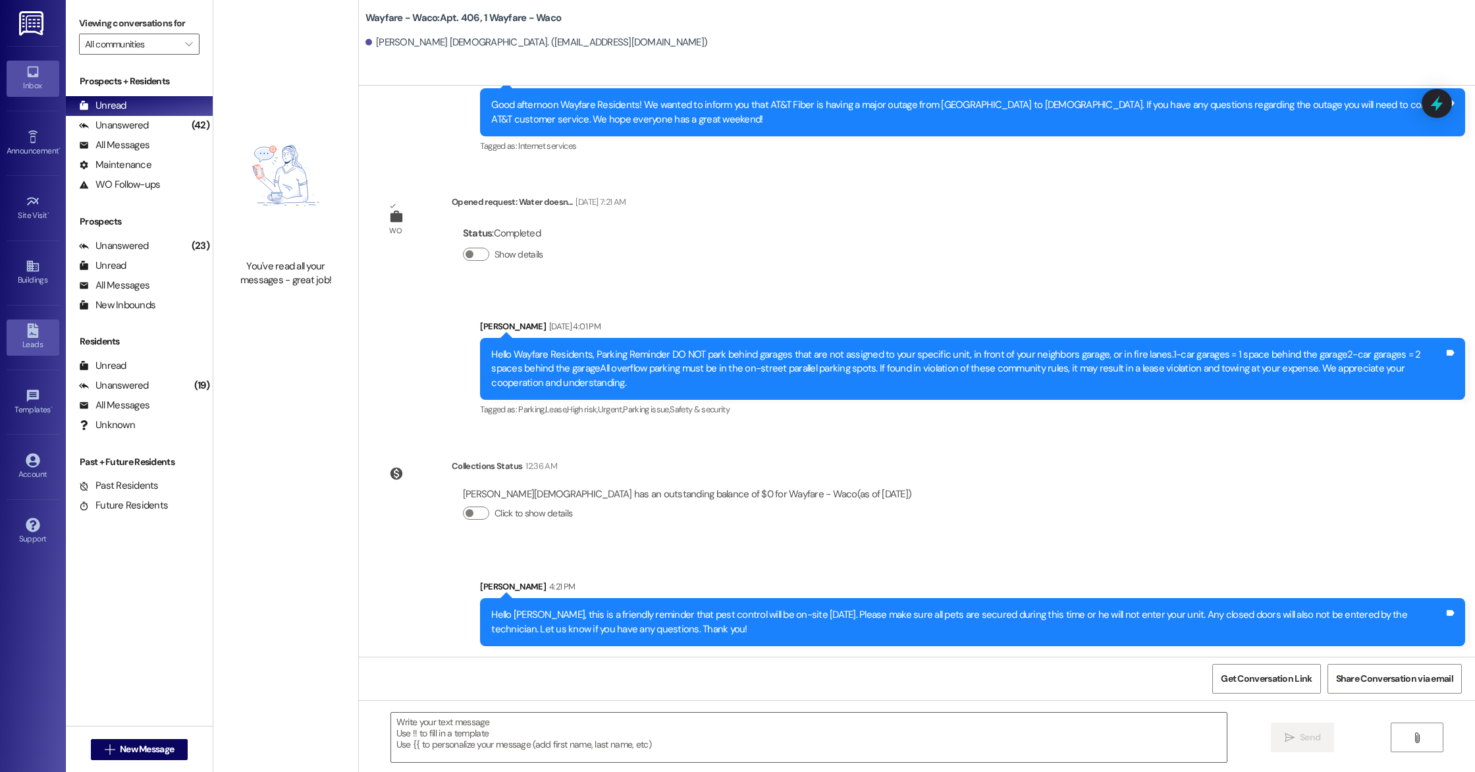
click at [29, 333] on icon at bounding box center [32, 330] width 11 height 14
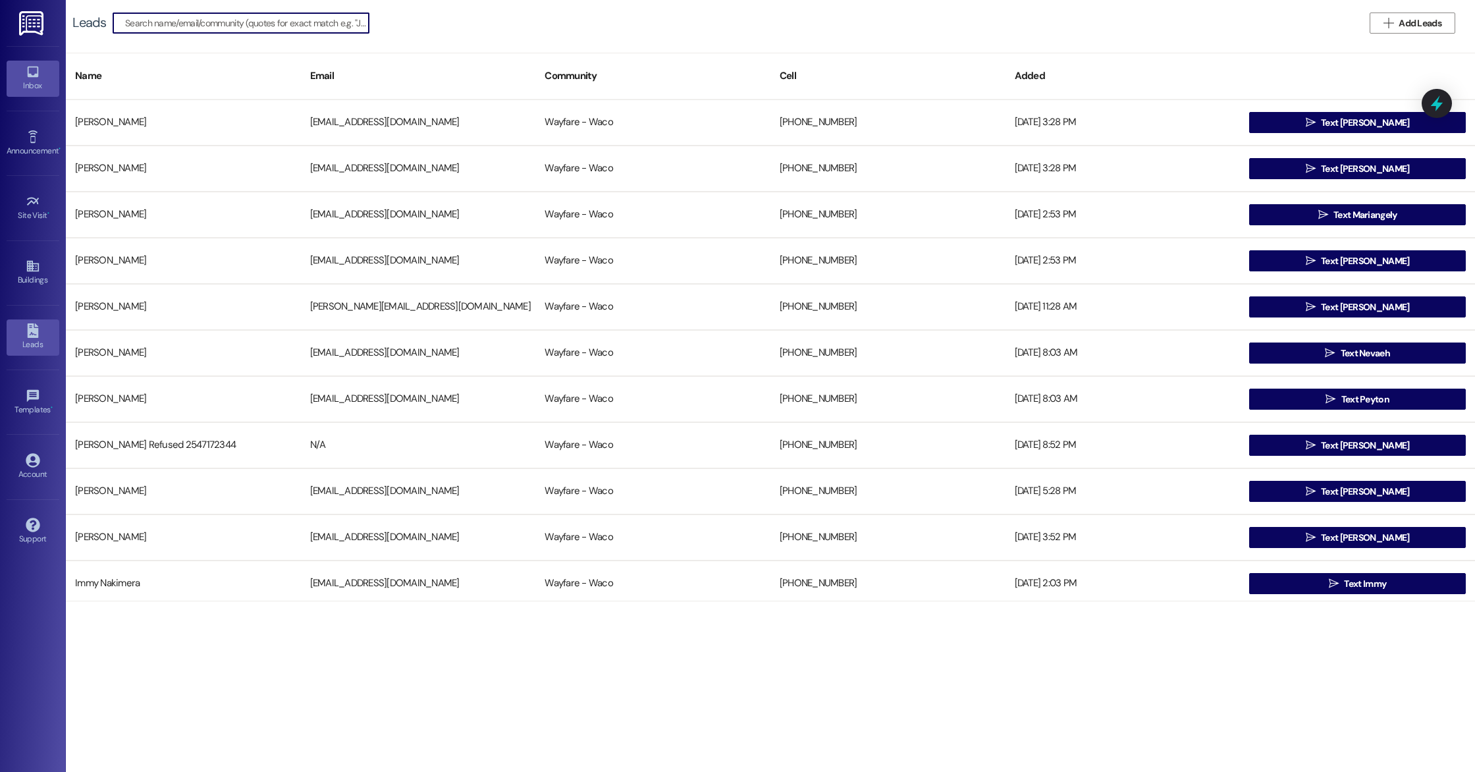
click at [31, 95] on link "Inbox" at bounding box center [33, 79] width 53 height 36
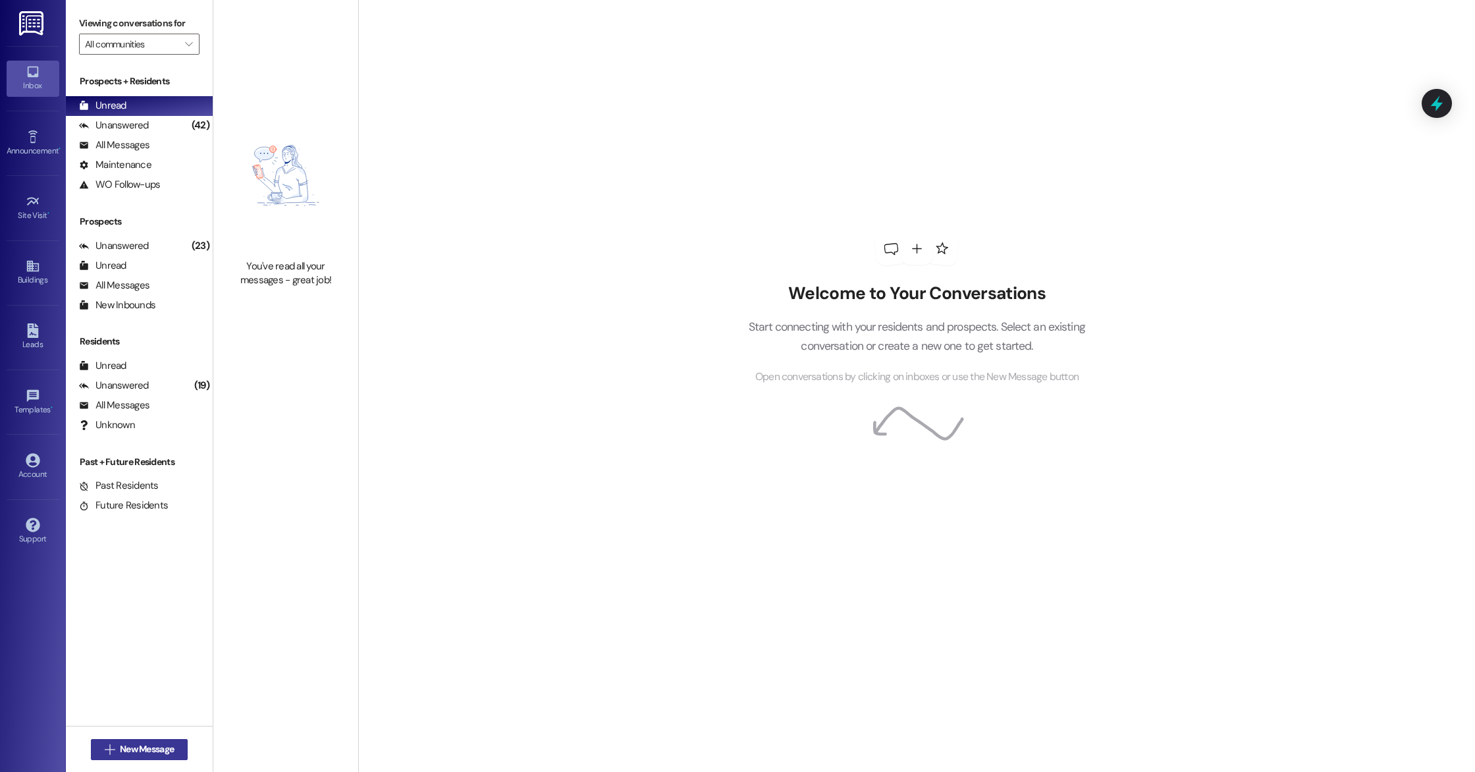
click at [150, 746] on span "New Message" at bounding box center [147, 749] width 54 height 14
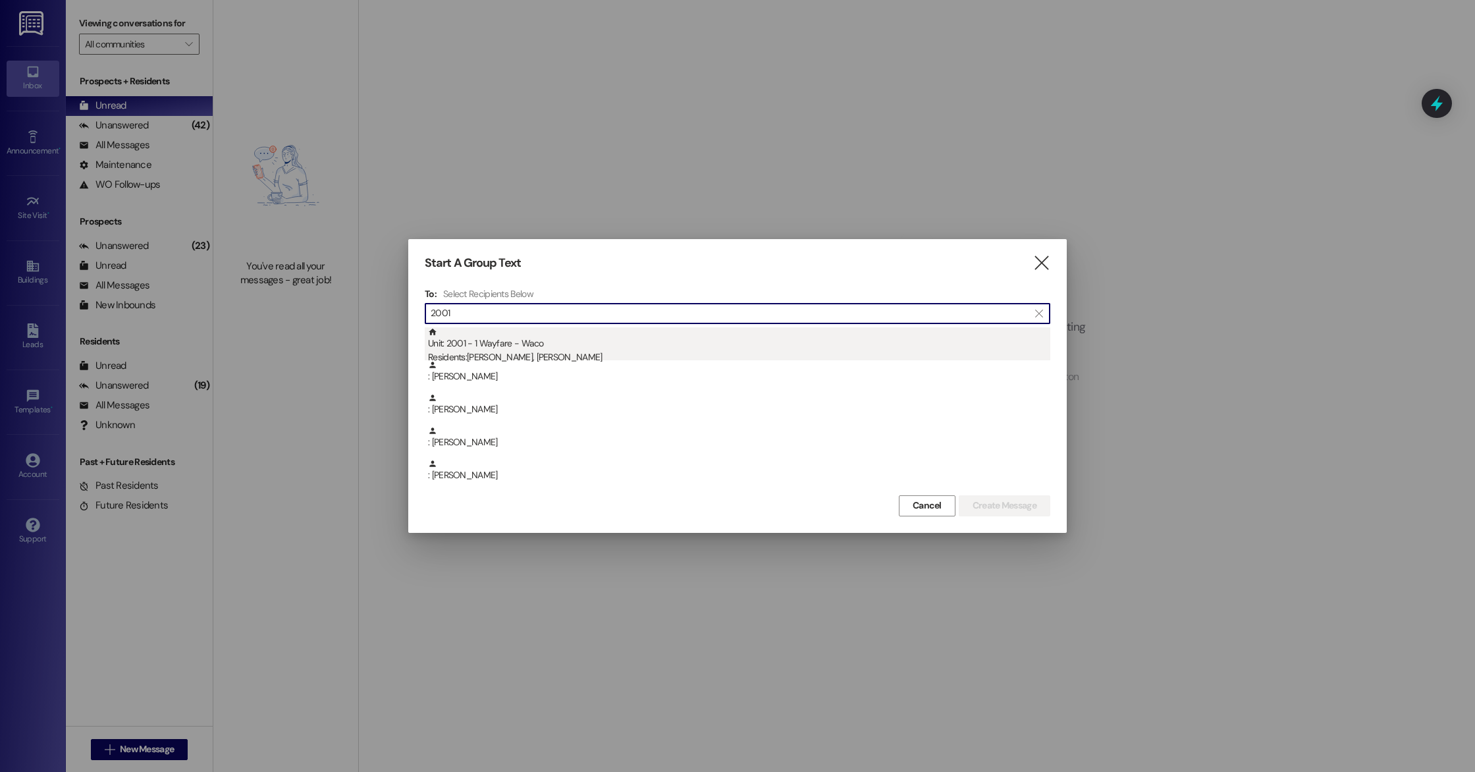
type input "2001"
click at [530, 345] on div "Unit: 2001 - 1 Wayfare - Waco Residents: [PERSON_NAME], [PERSON_NAME]" at bounding box center [739, 346] width 622 height 38
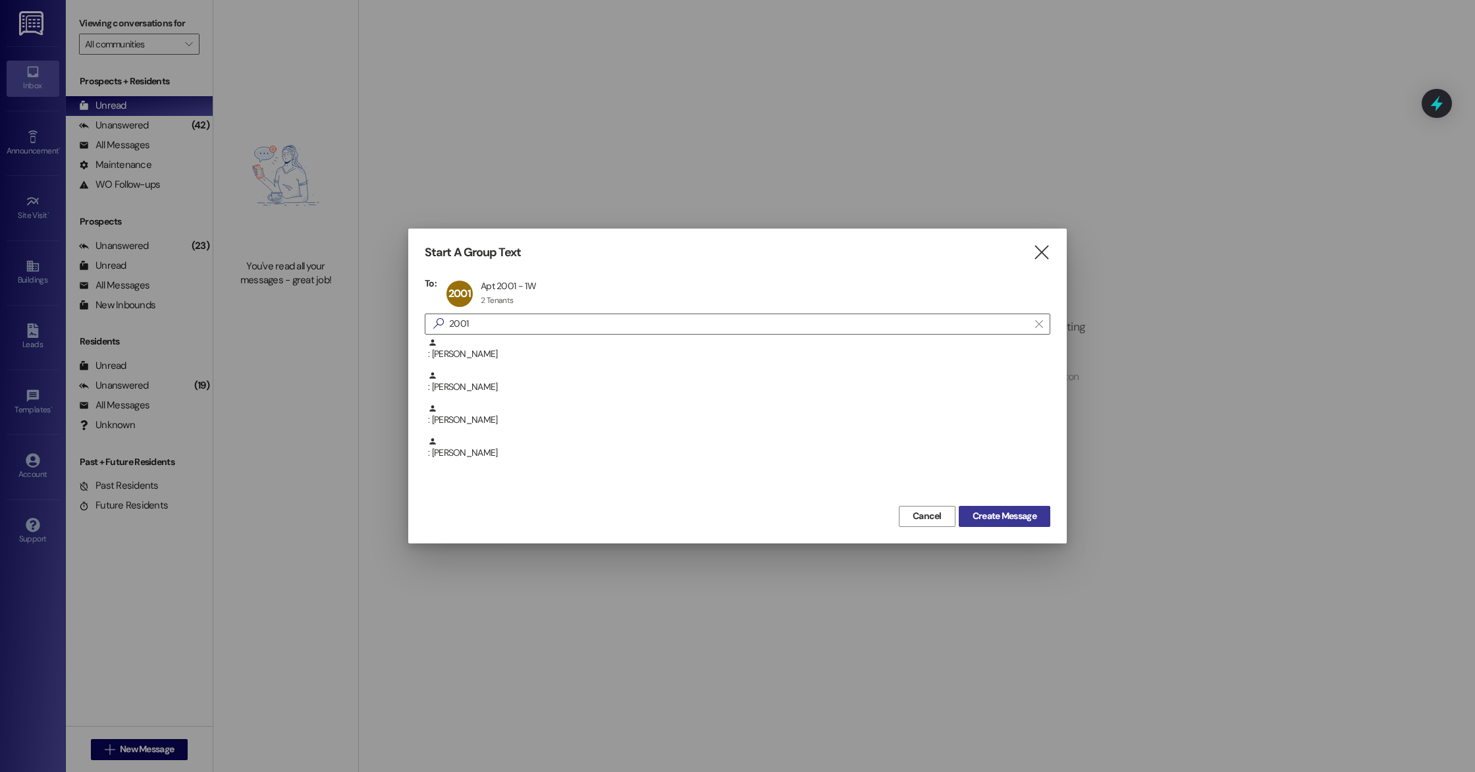
click at [1007, 514] on span "Create Message" at bounding box center [1004, 516] width 64 height 14
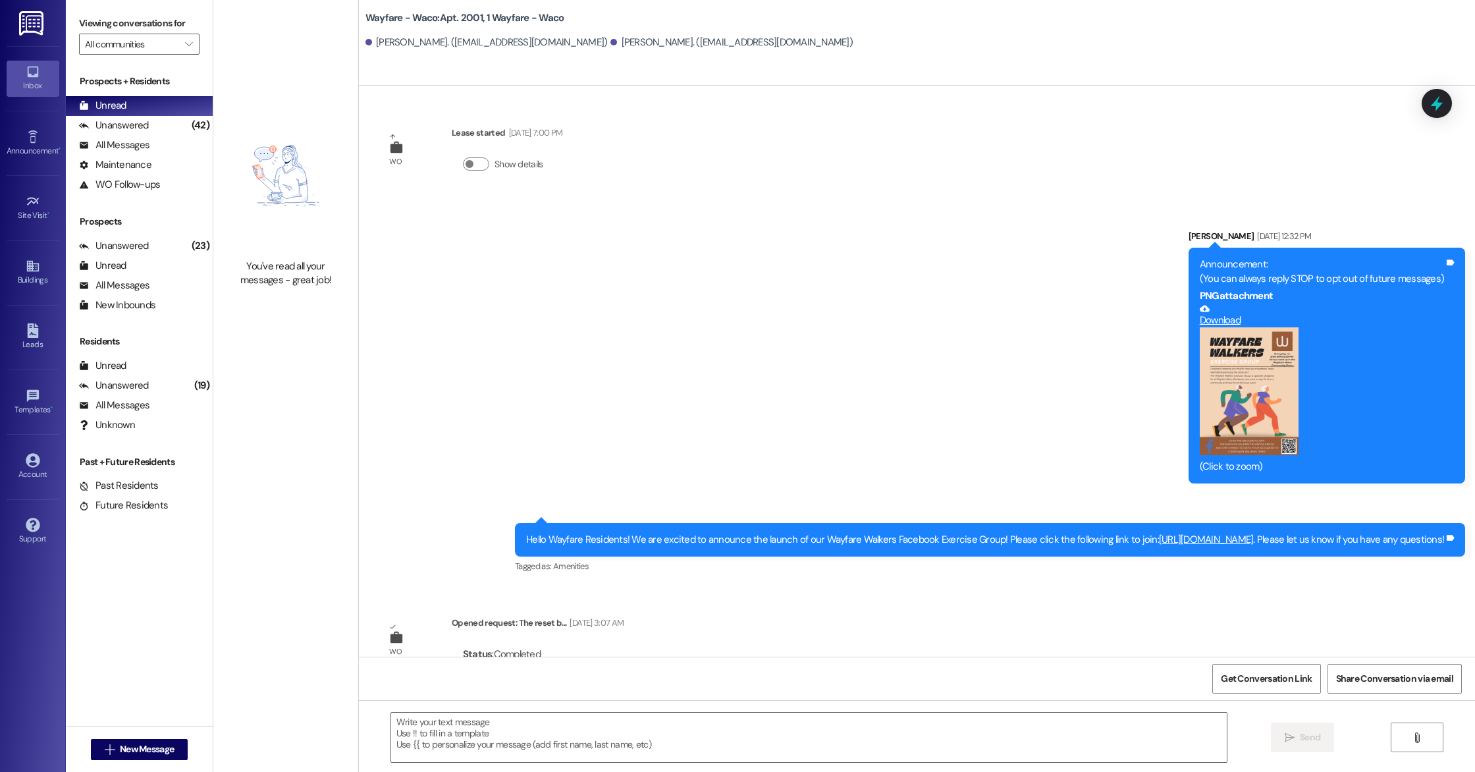
scroll to position [3394, 0]
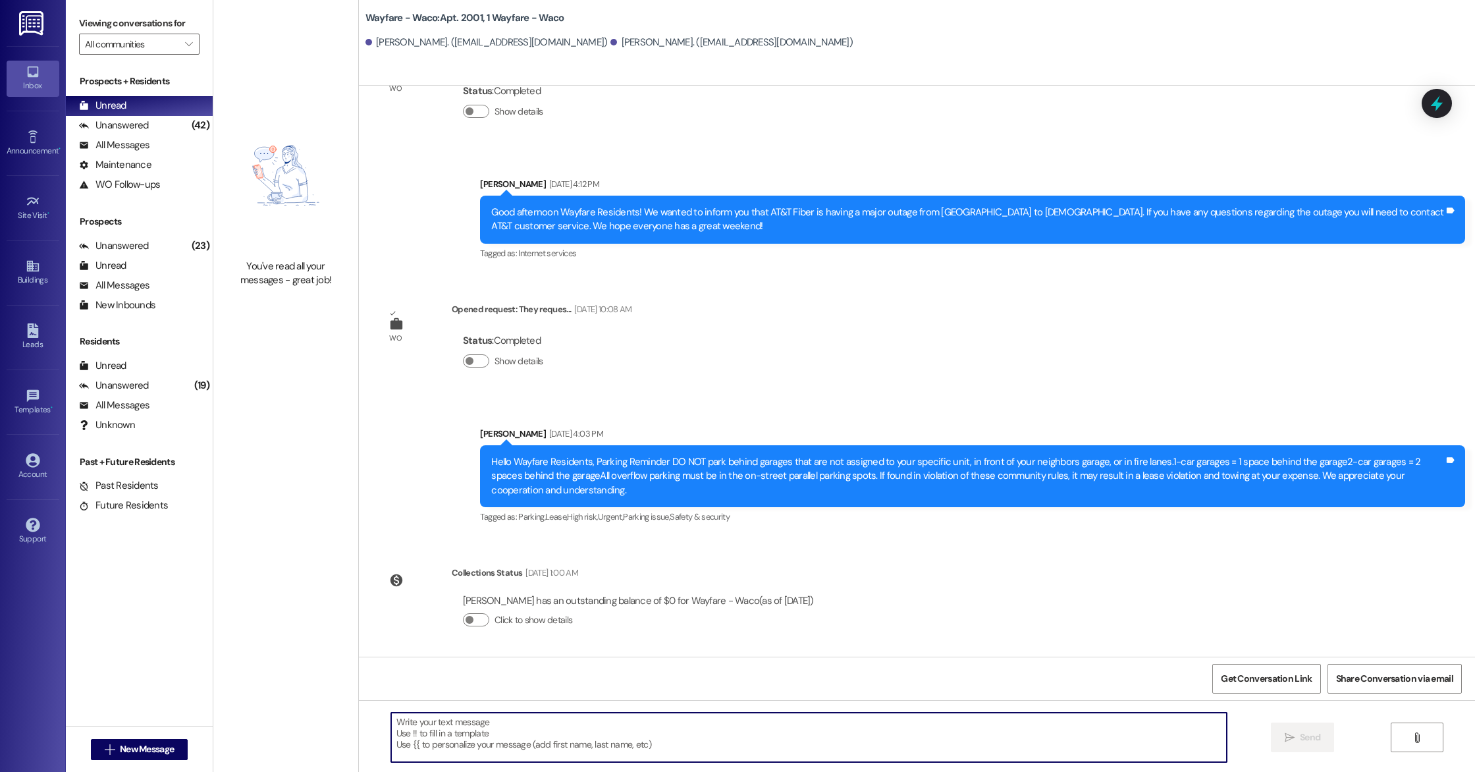
click at [497, 744] on textarea at bounding box center [809, 736] width 836 height 49
paste textarea "Hello, this is a friendly reminder that pest control will be on-site [DATE]. Pl…"
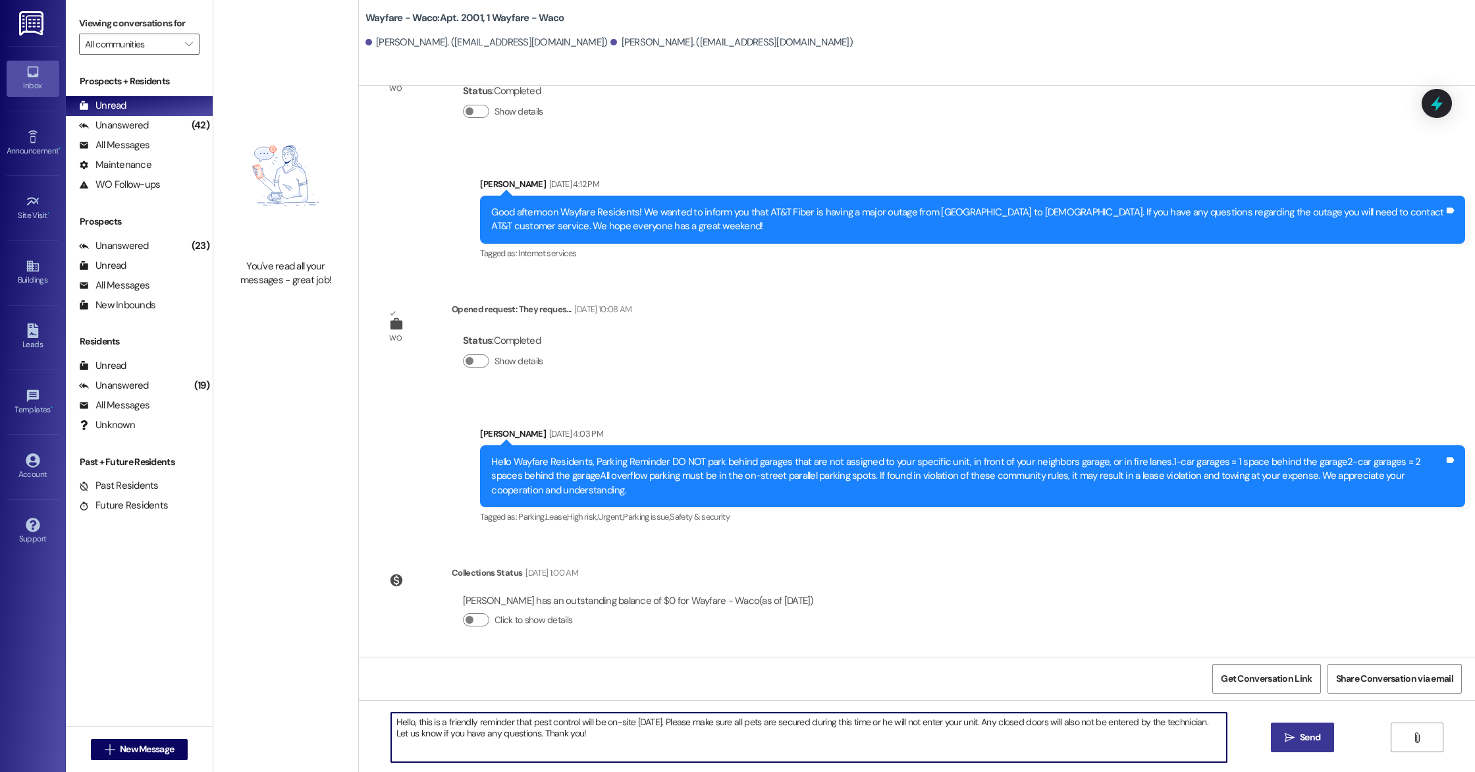
type textarea "Hello, this is a friendly reminder that pest control will be on-site [DATE]. Pl…"
click at [1285, 745] on button " Send" at bounding box center [1303, 737] width 64 height 30
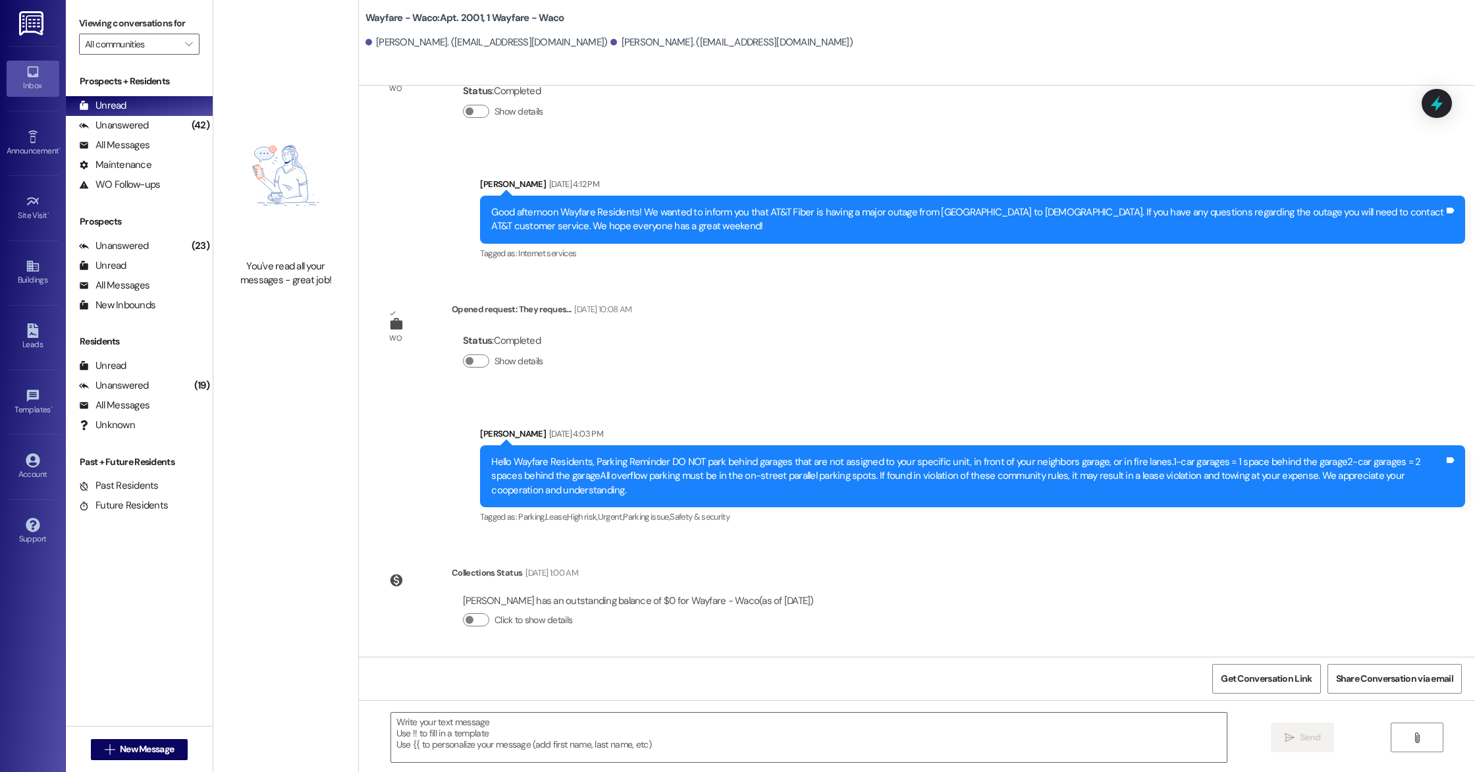
scroll to position [3500, 0]
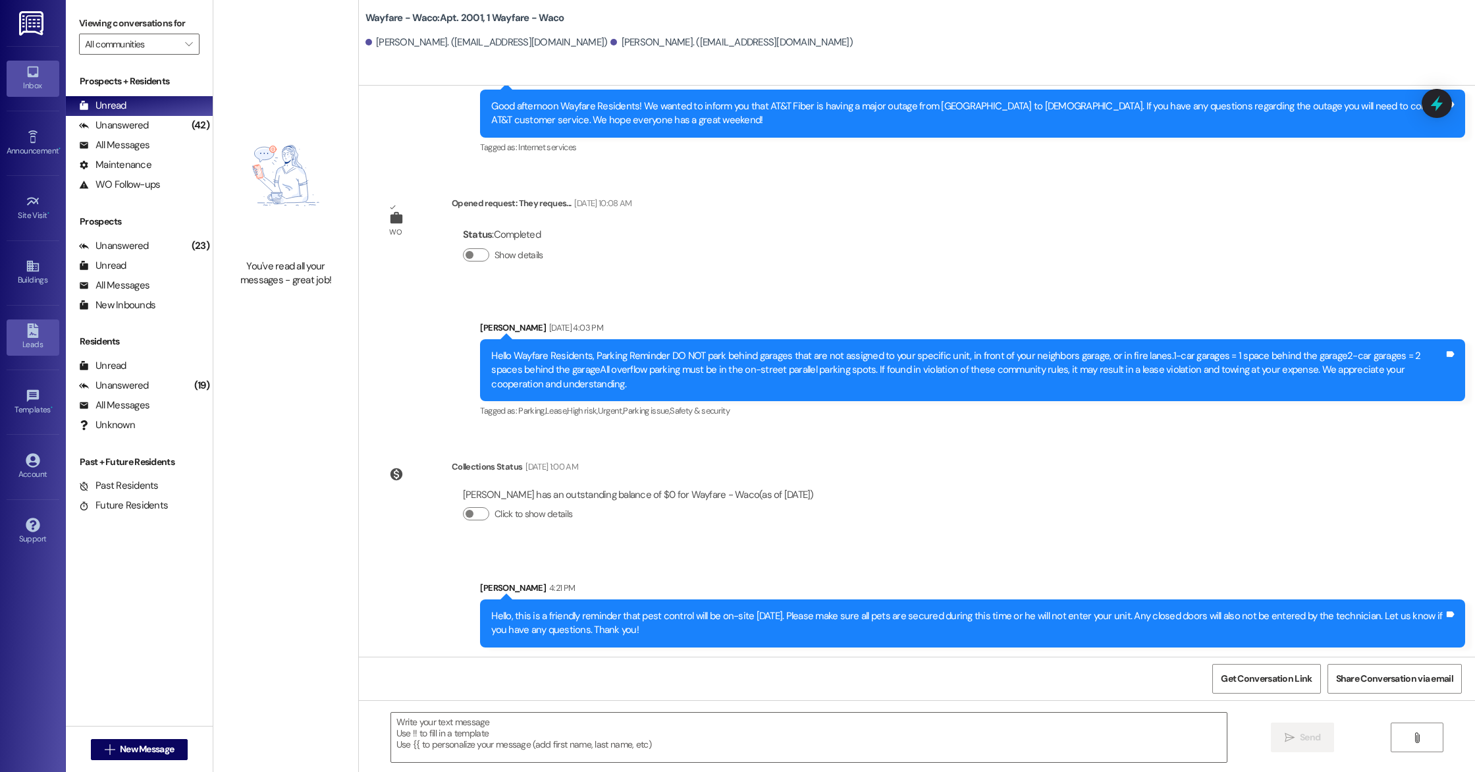
click at [28, 344] on div "Leads" at bounding box center [33, 344] width 66 height 13
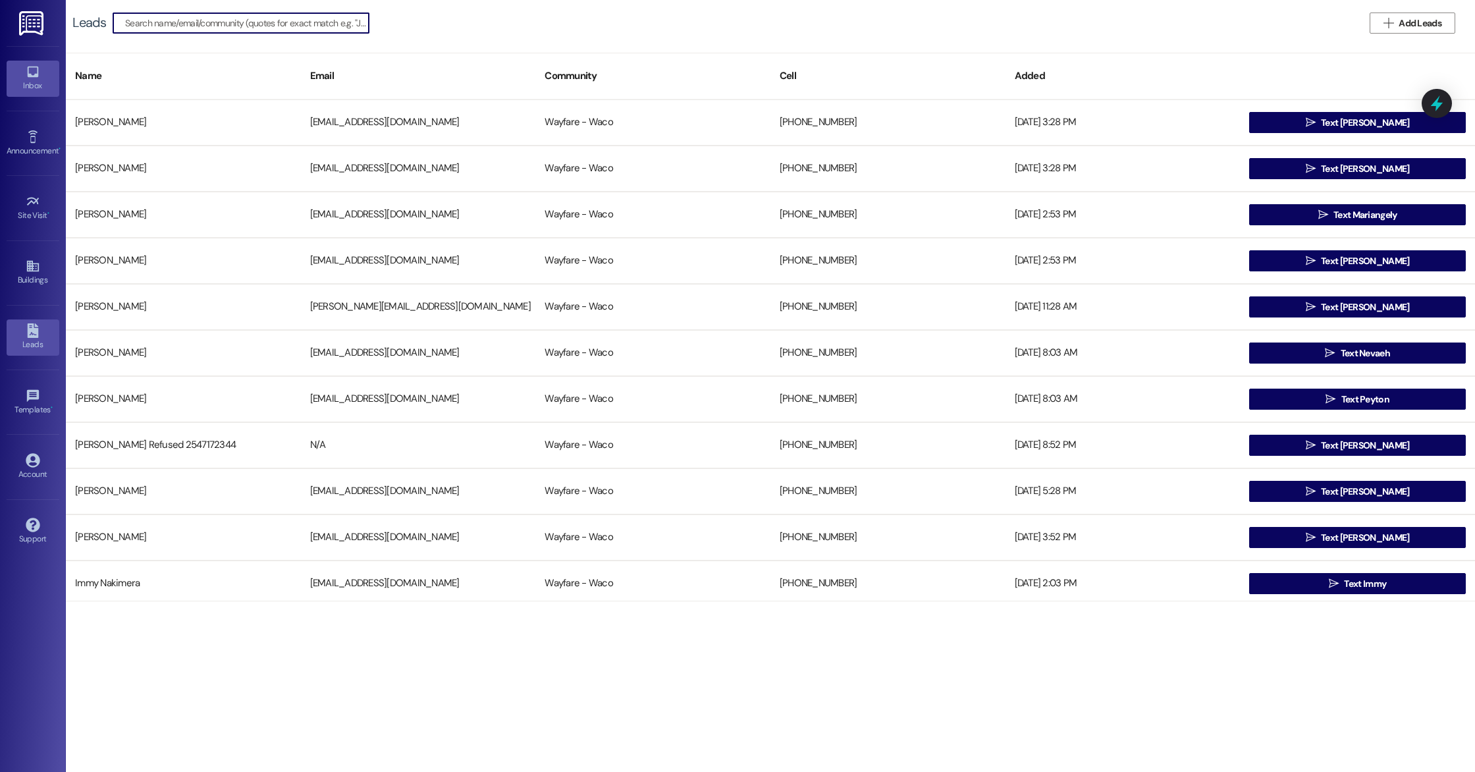
click at [24, 68] on link "Inbox" at bounding box center [33, 79] width 53 height 36
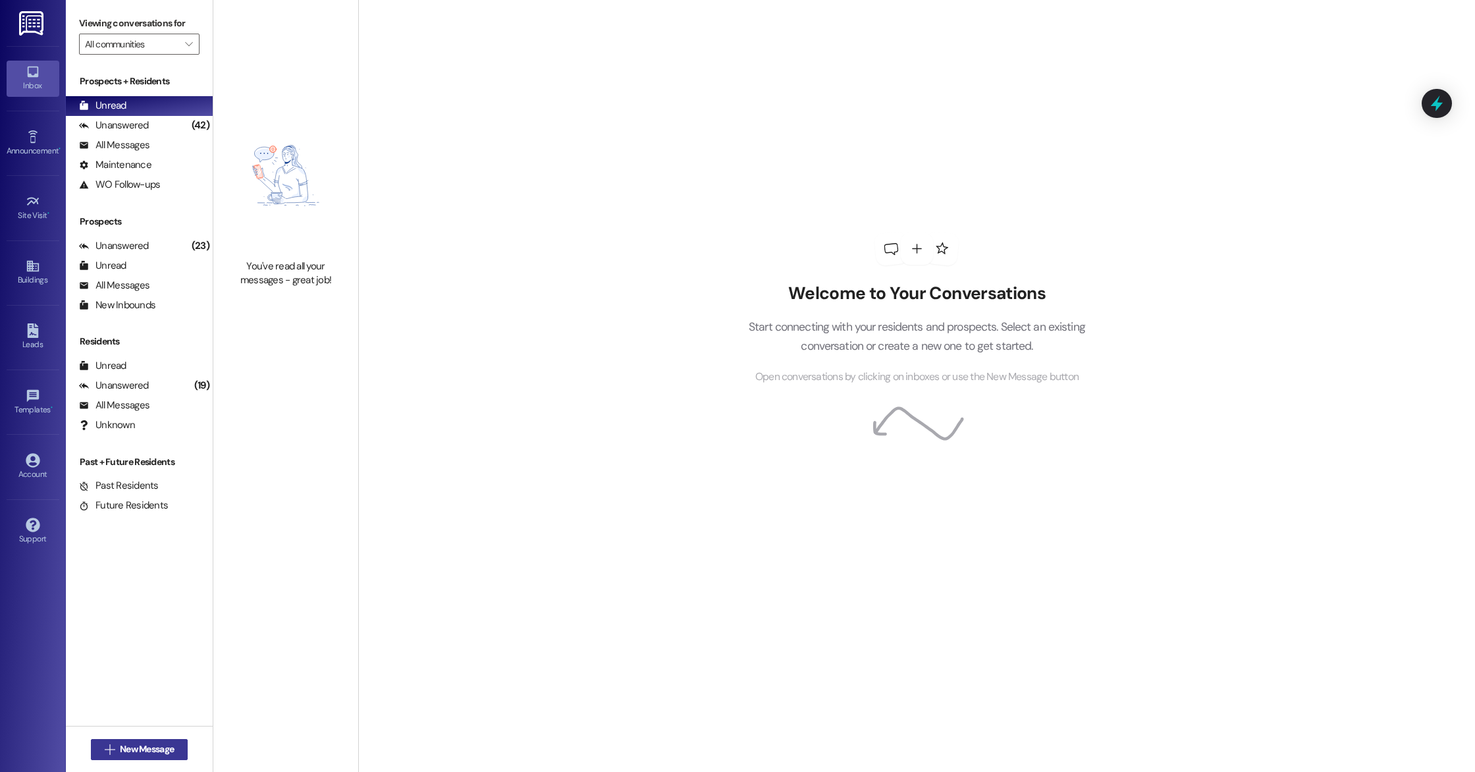
click at [166, 744] on span "New Message" at bounding box center [147, 749] width 54 height 14
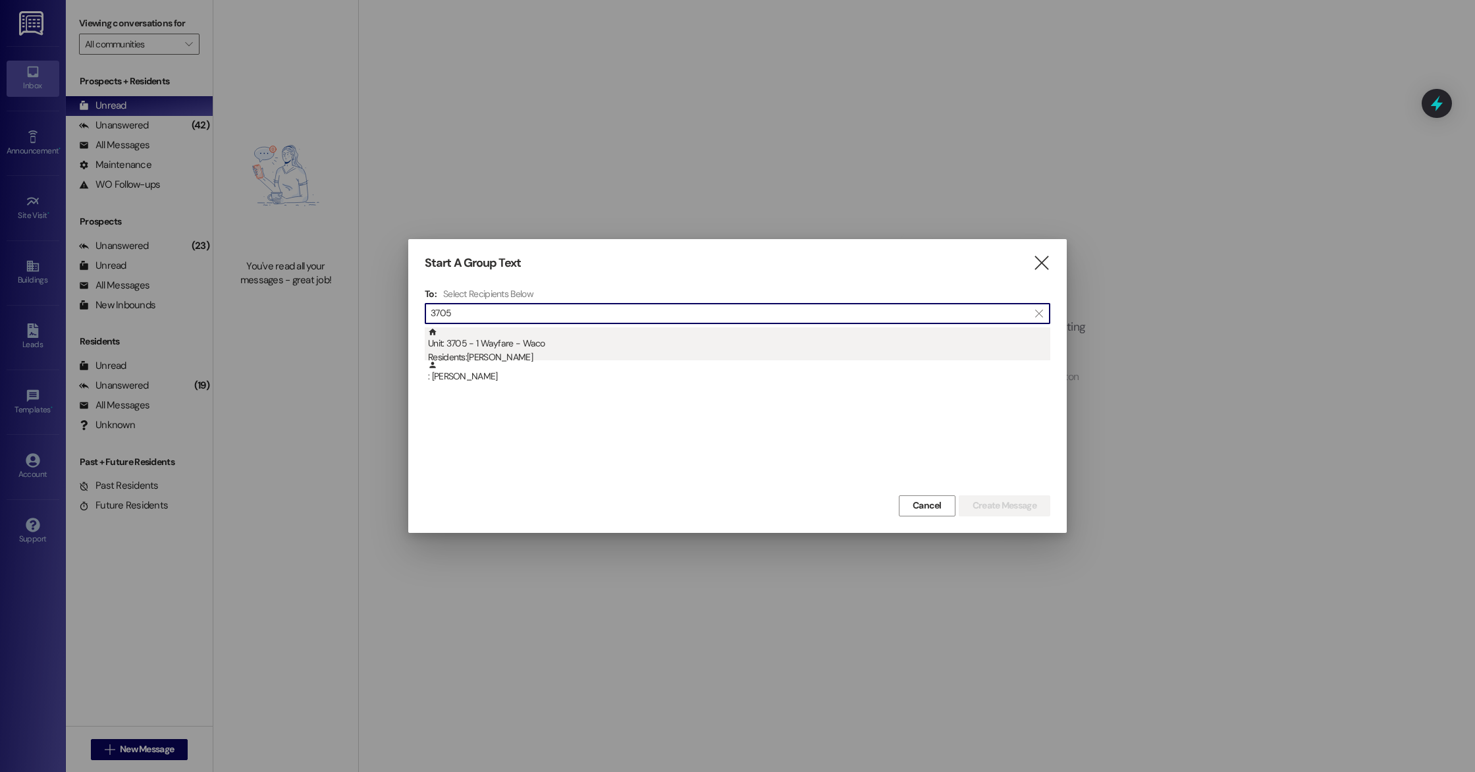
type input "3705"
click at [523, 350] on div "Residents: [PERSON_NAME]" at bounding box center [739, 357] width 622 height 14
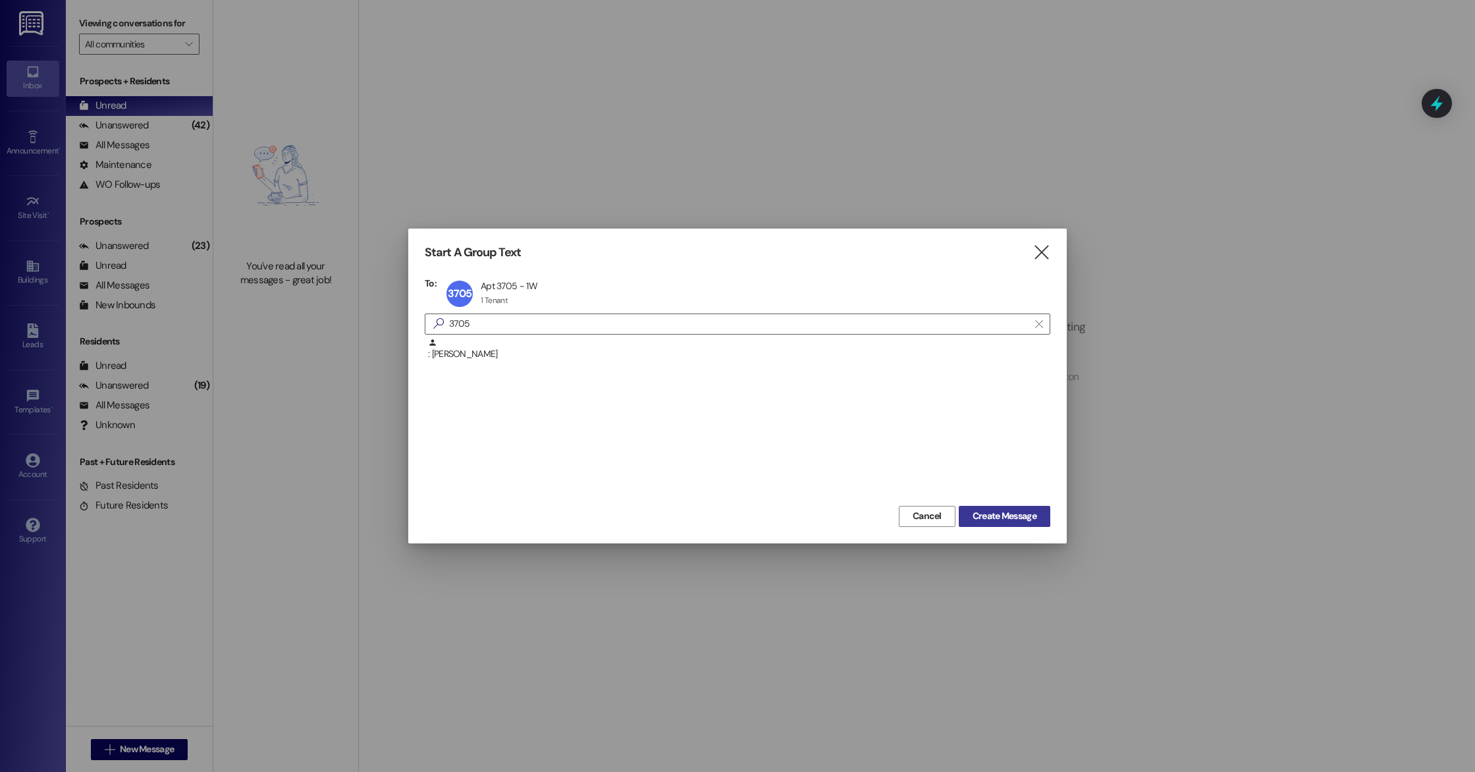
click at [1012, 518] on span "Create Message" at bounding box center [1004, 516] width 64 height 14
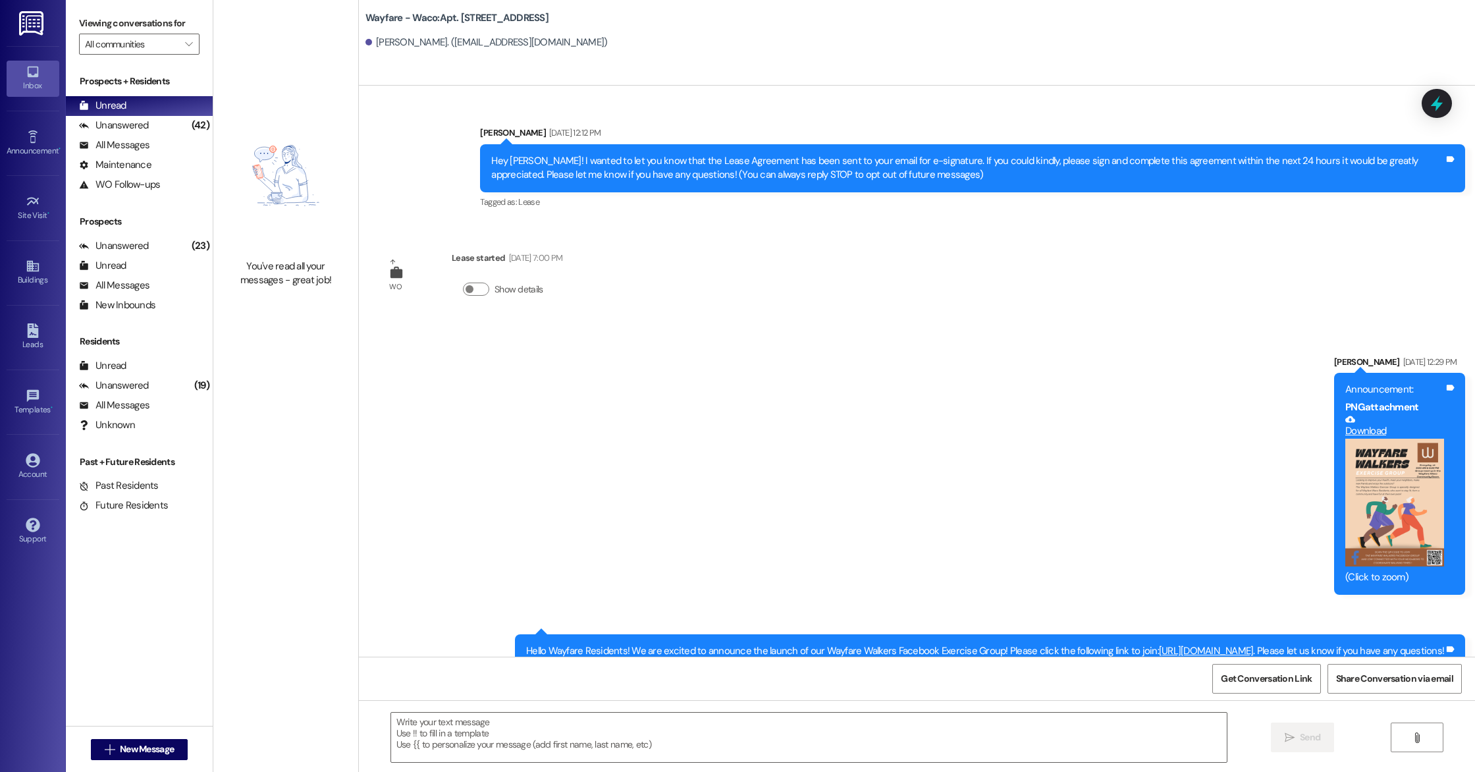
scroll to position [3519, 0]
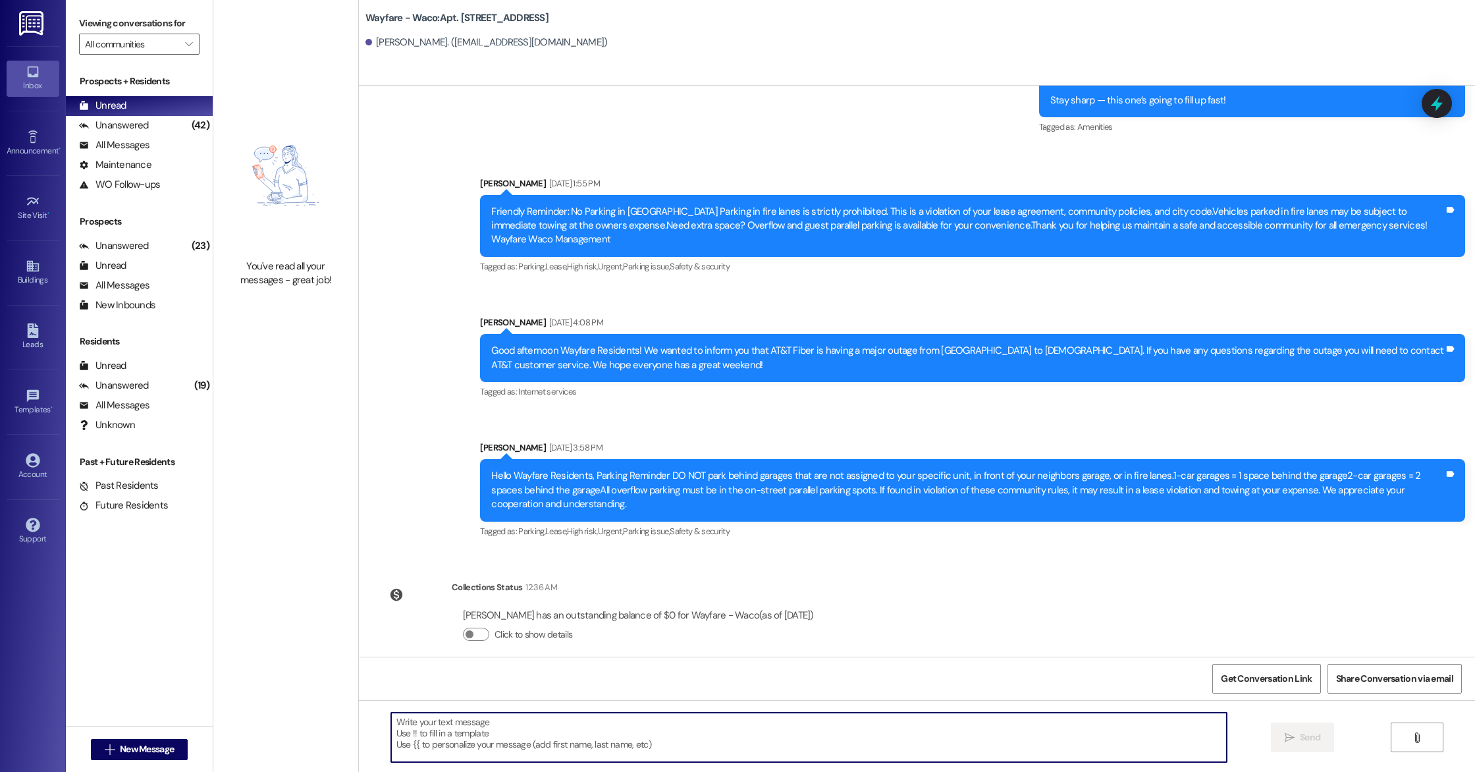
click at [487, 743] on textarea at bounding box center [809, 736] width 836 height 49
paste textarea "Hello, this is a friendly reminder that pest control will be on-site [DATE]. Pl…"
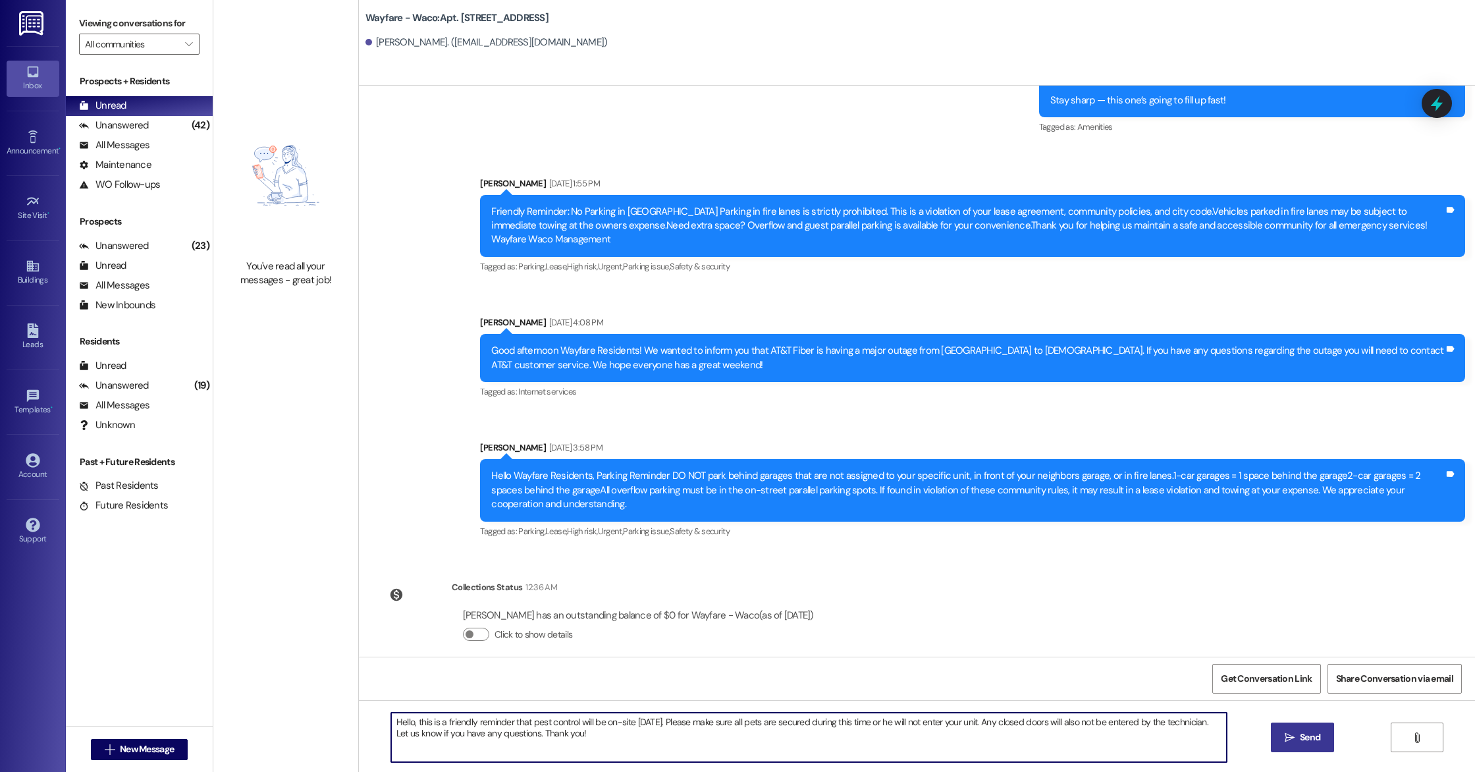
type textarea "Hello, this is a friendly reminder that pest control will be on-site [DATE]. Pl…"
click at [1288, 739] on icon "" at bounding box center [1290, 737] width 10 height 11
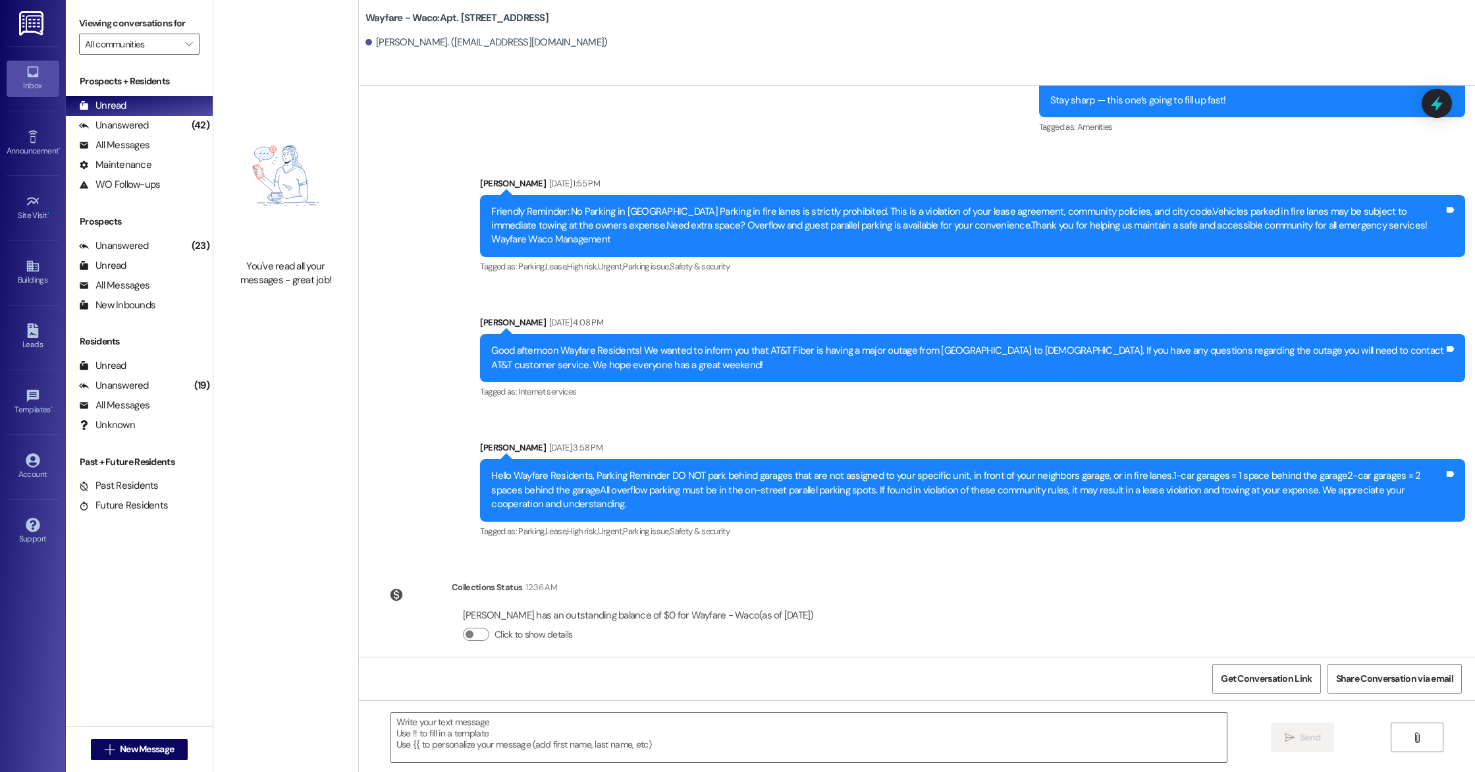
scroll to position [3625, 0]
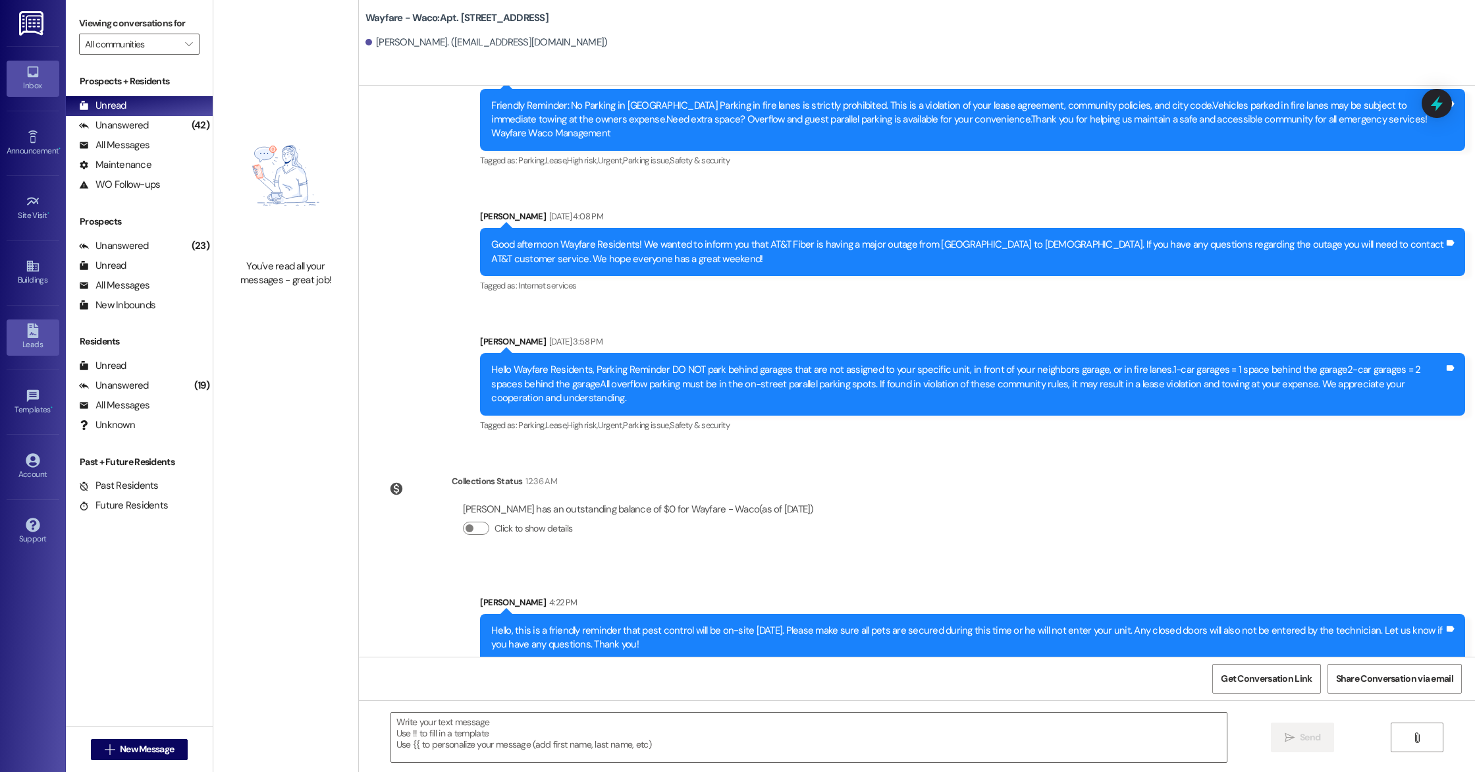
click at [35, 346] on div "Leads" at bounding box center [33, 344] width 66 height 13
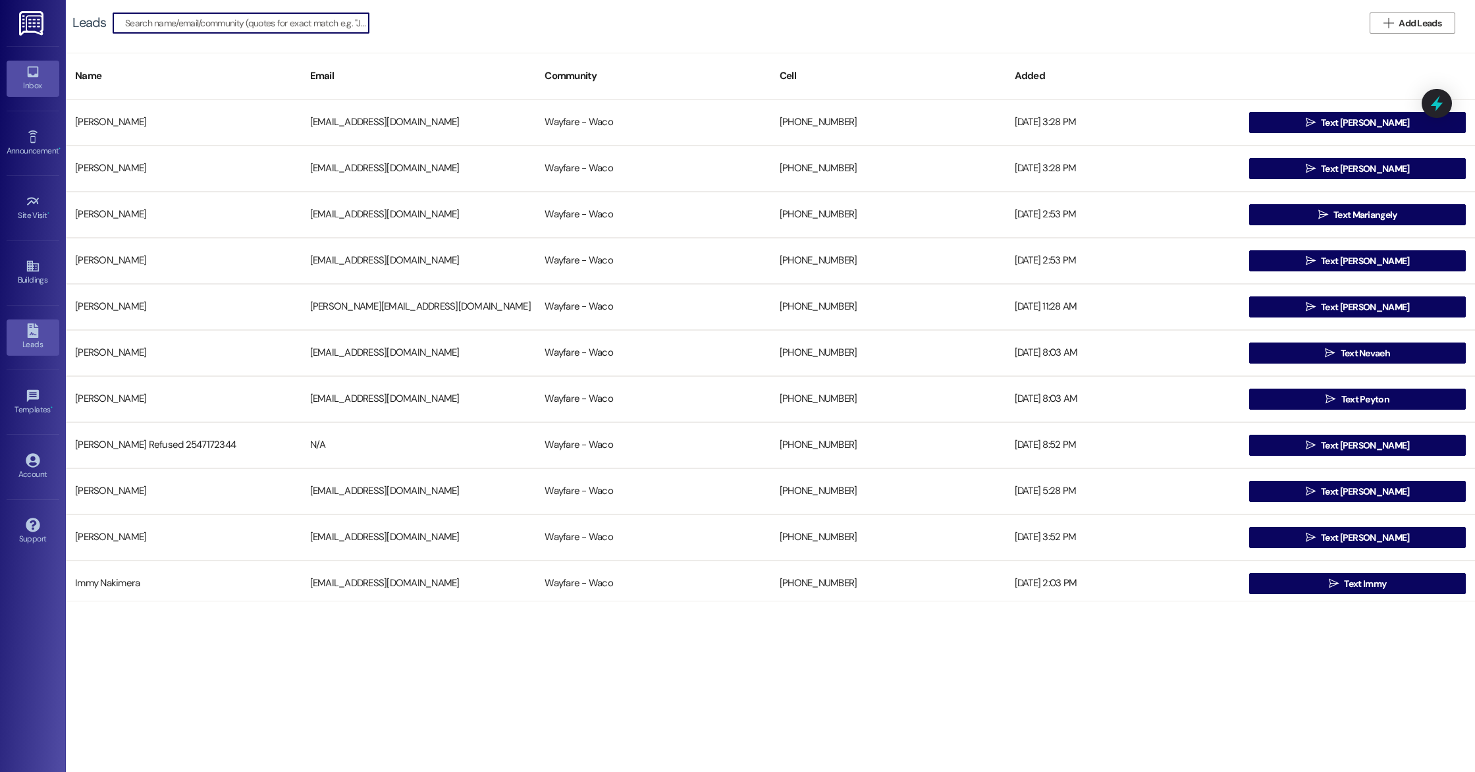
click at [27, 80] on div "Inbox" at bounding box center [33, 85] width 66 height 13
